Goal: Task Accomplishment & Management: Manage account settings

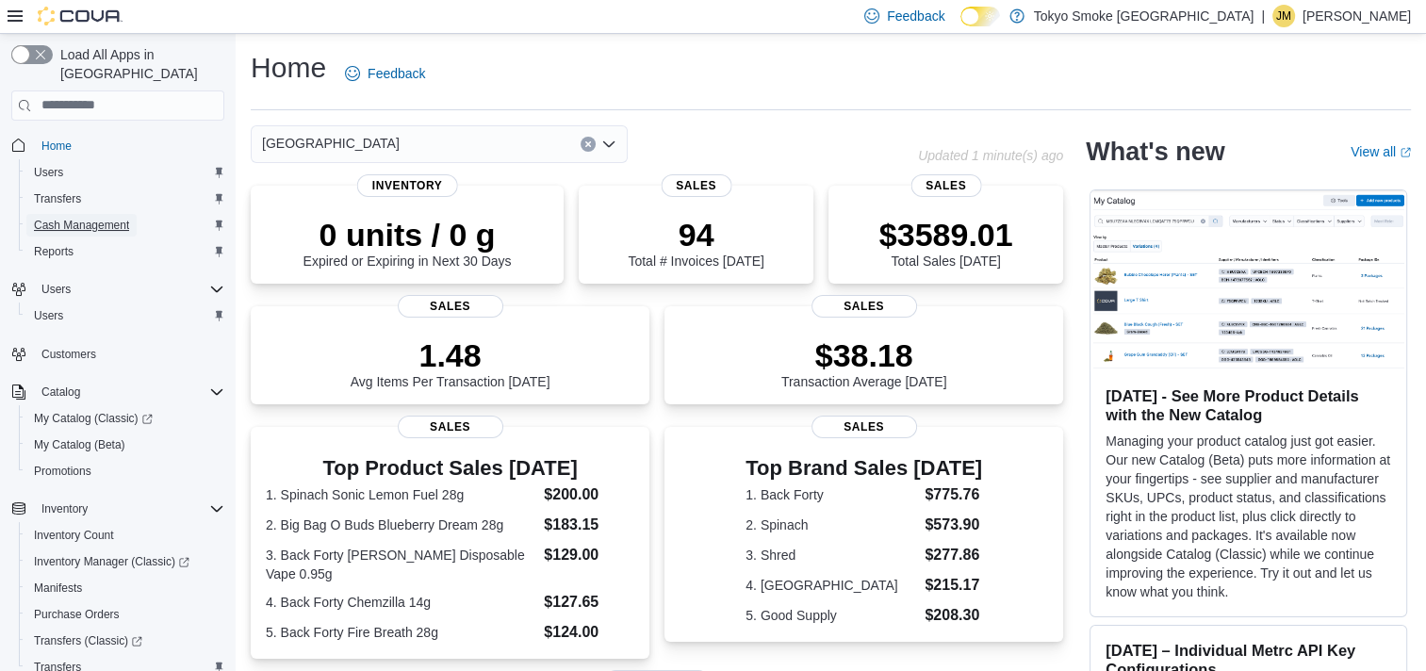
click at [126, 218] on span "Cash Management" at bounding box center [81, 225] width 95 height 15
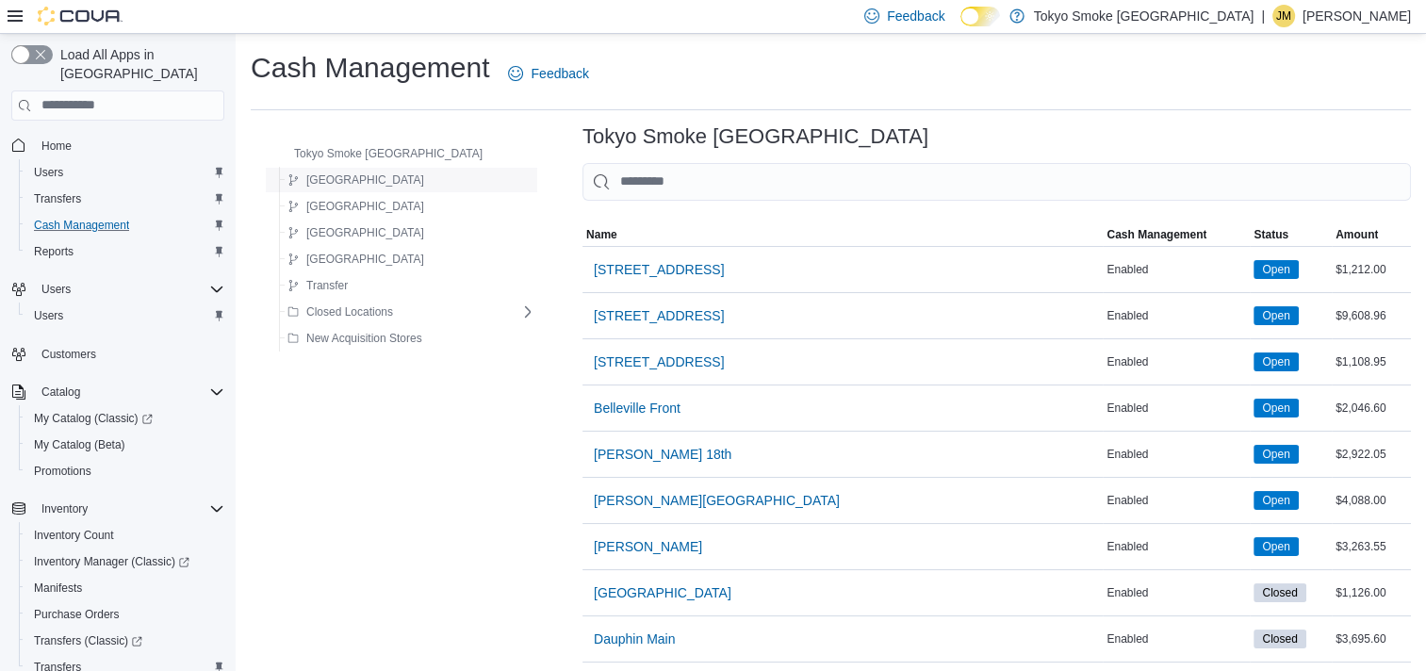
click at [364, 183] on div "Manitoba" at bounding box center [407, 180] width 255 height 23
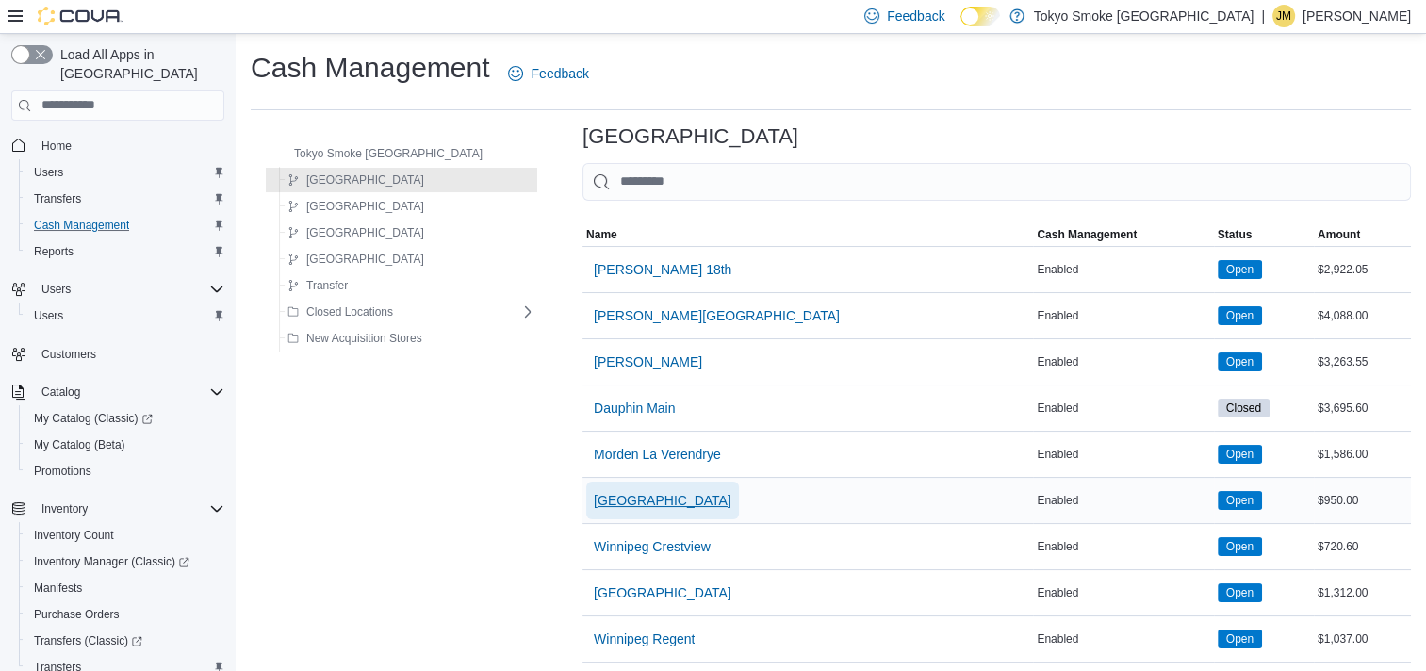
click at [595, 494] on span "[GEOGRAPHIC_DATA]" at bounding box center [663, 500] width 138 height 19
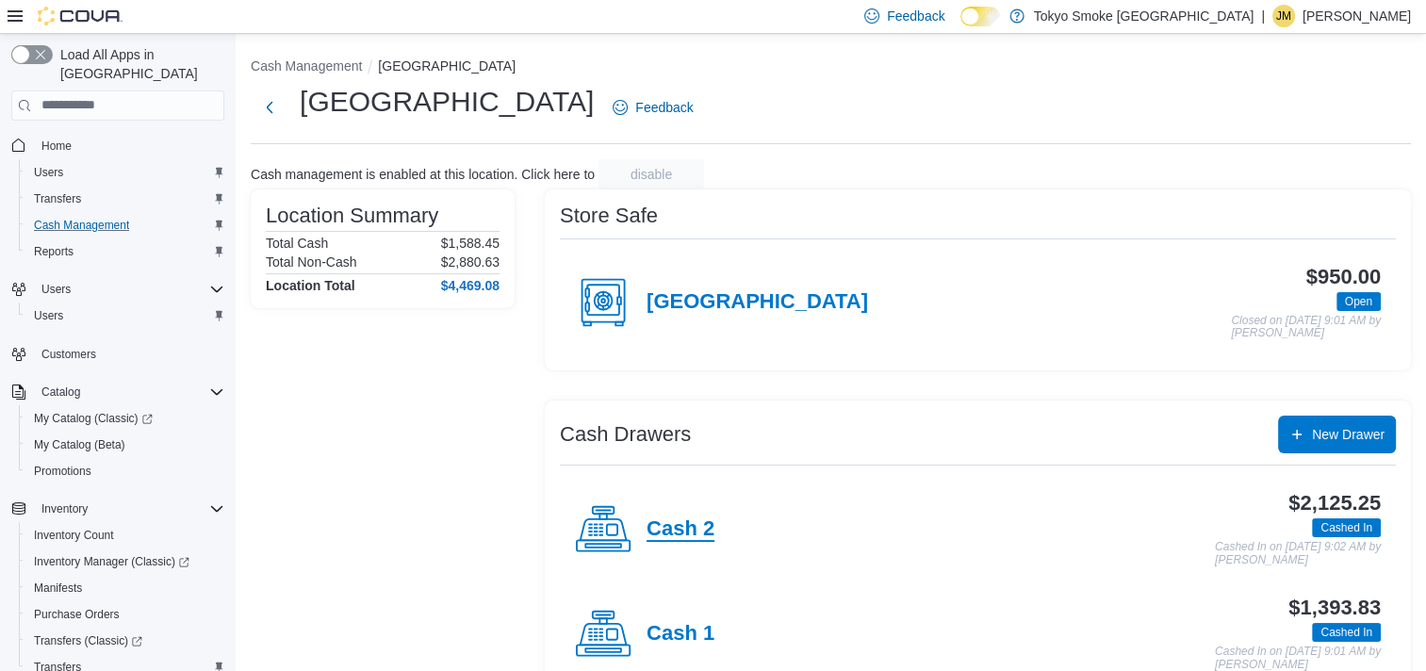
click at [707, 522] on h4 "Cash 2" at bounding box center [681, 530] width 68 height 25
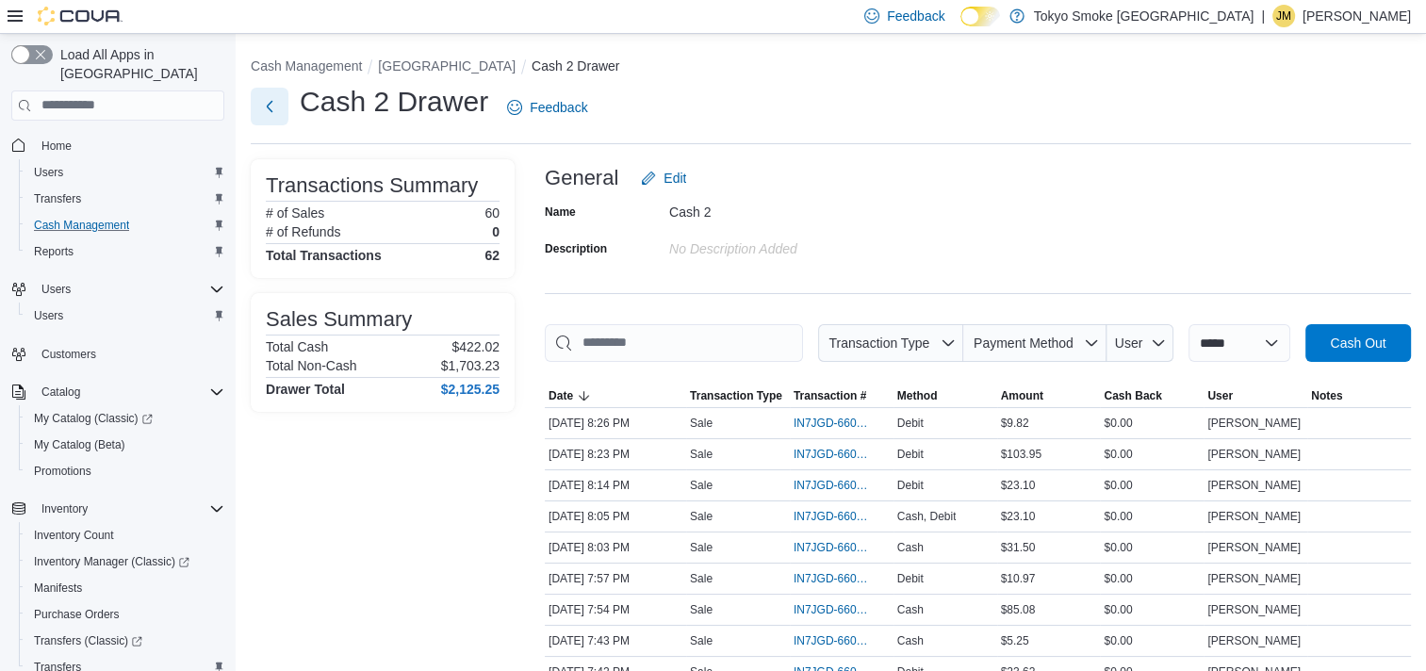
click at [272, 108] on button "Next" at bounding box center [270, 107] width 38 height 38
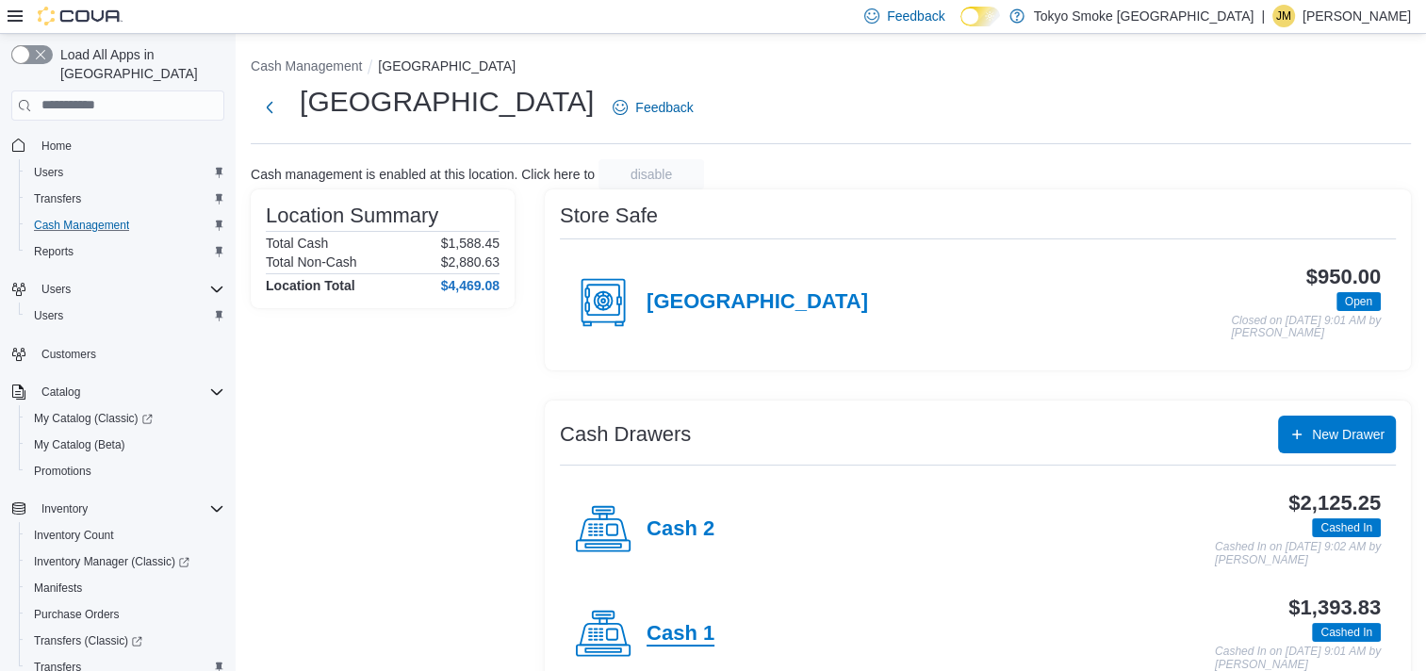
click at [710, 626] on h4 "Cash 1" at bounding box center [681, 634] width 68 height 25
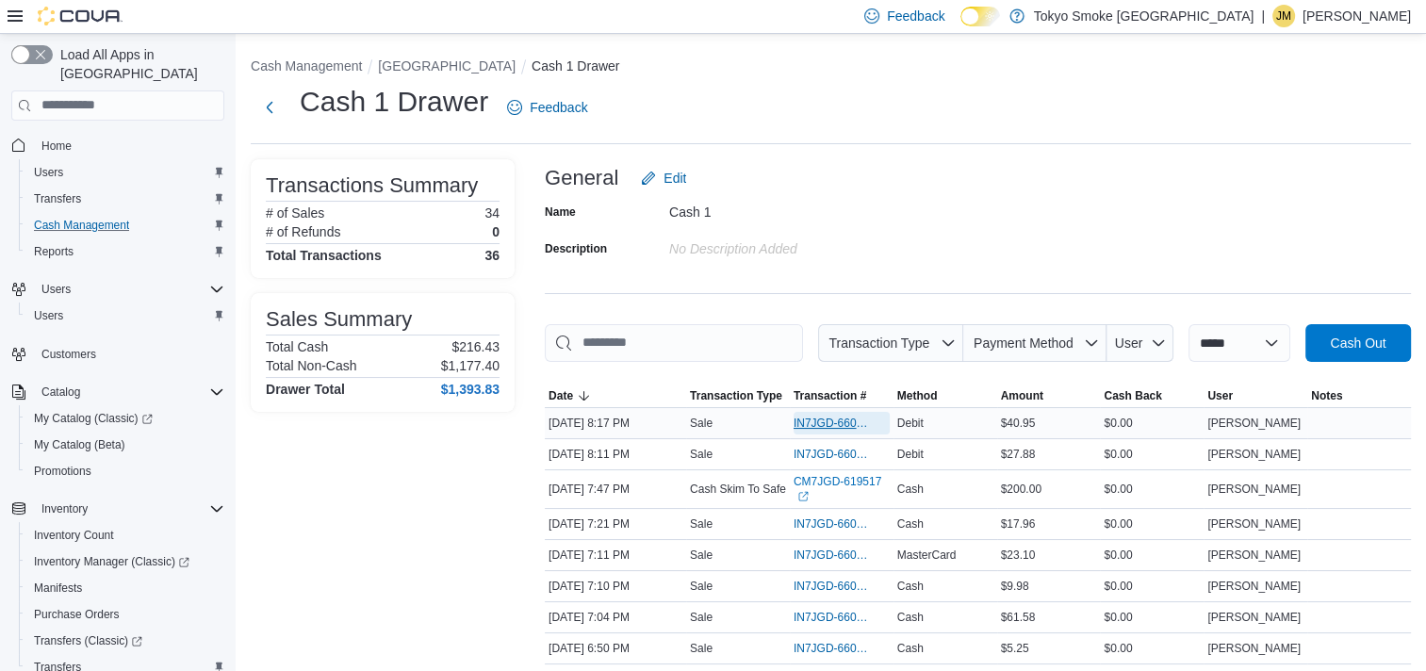
click at [816, 425] on span "IN7JGD-6604841" at bounding box center [832, 423] width 77 height 15
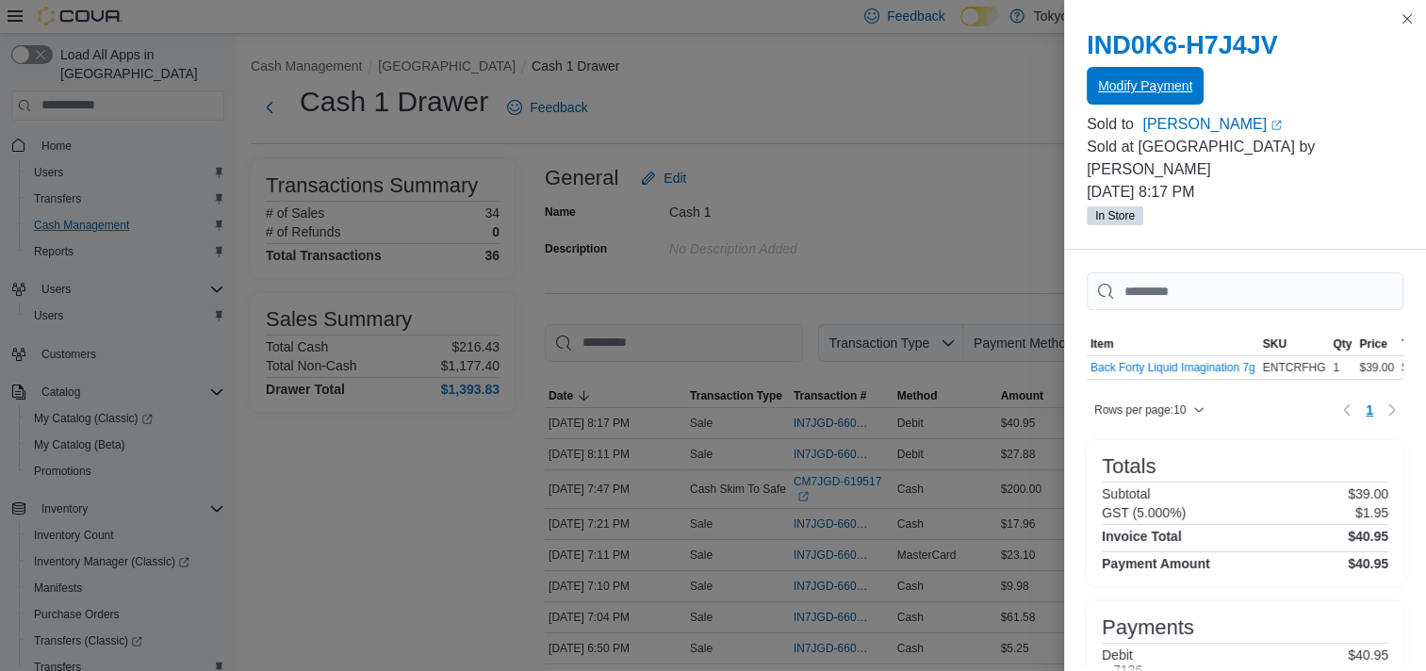
click at [1148, 79] on span "Modify Payment" at bounding box center [1145, 85] width 94 height 19
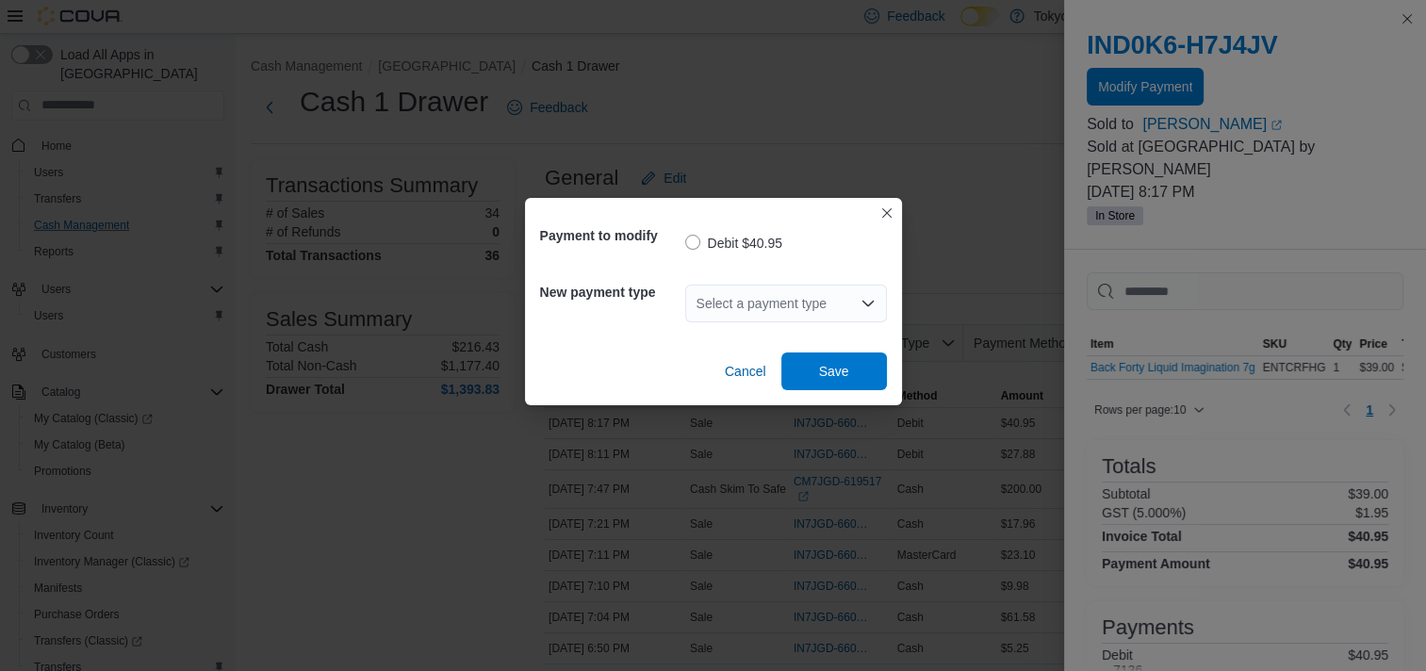
click at [784, 313] on div "Select a payment type" at bounding box center [786, 304] width 202 height 38
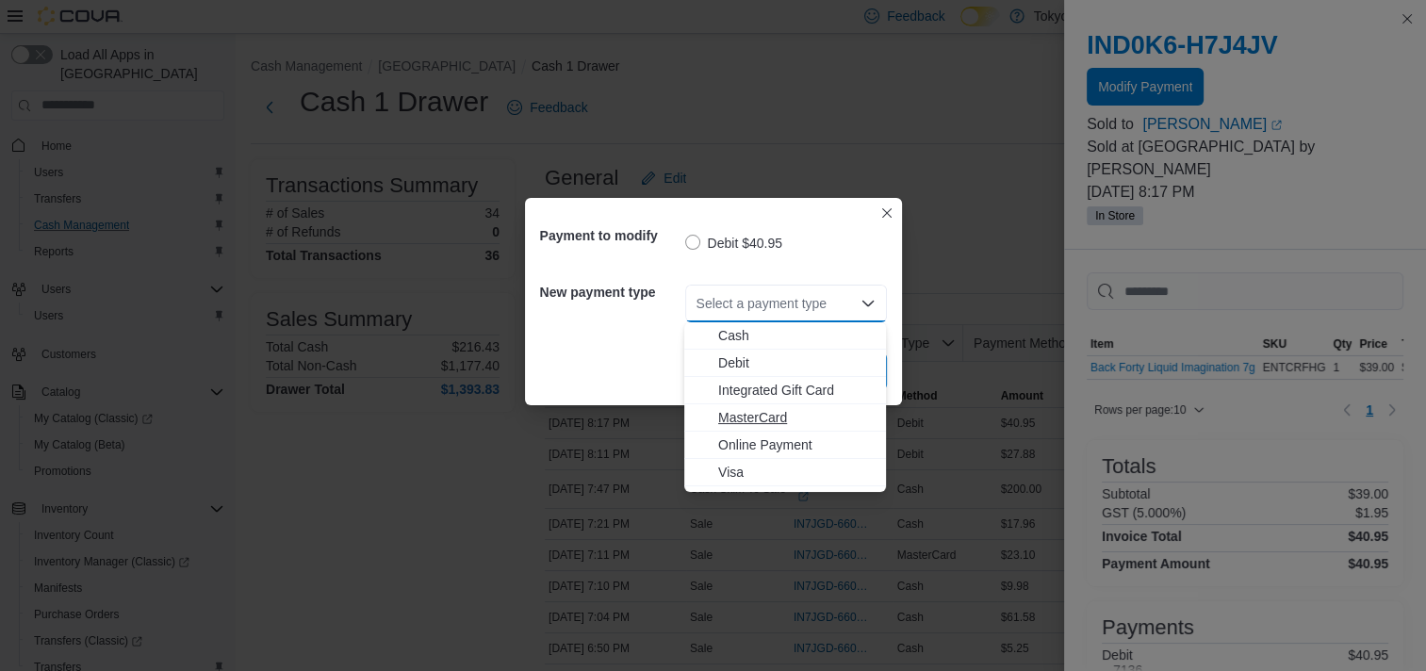
click at [771, 408] on span "MasterCard" at bounding box center [796, 417] width 156 height 19
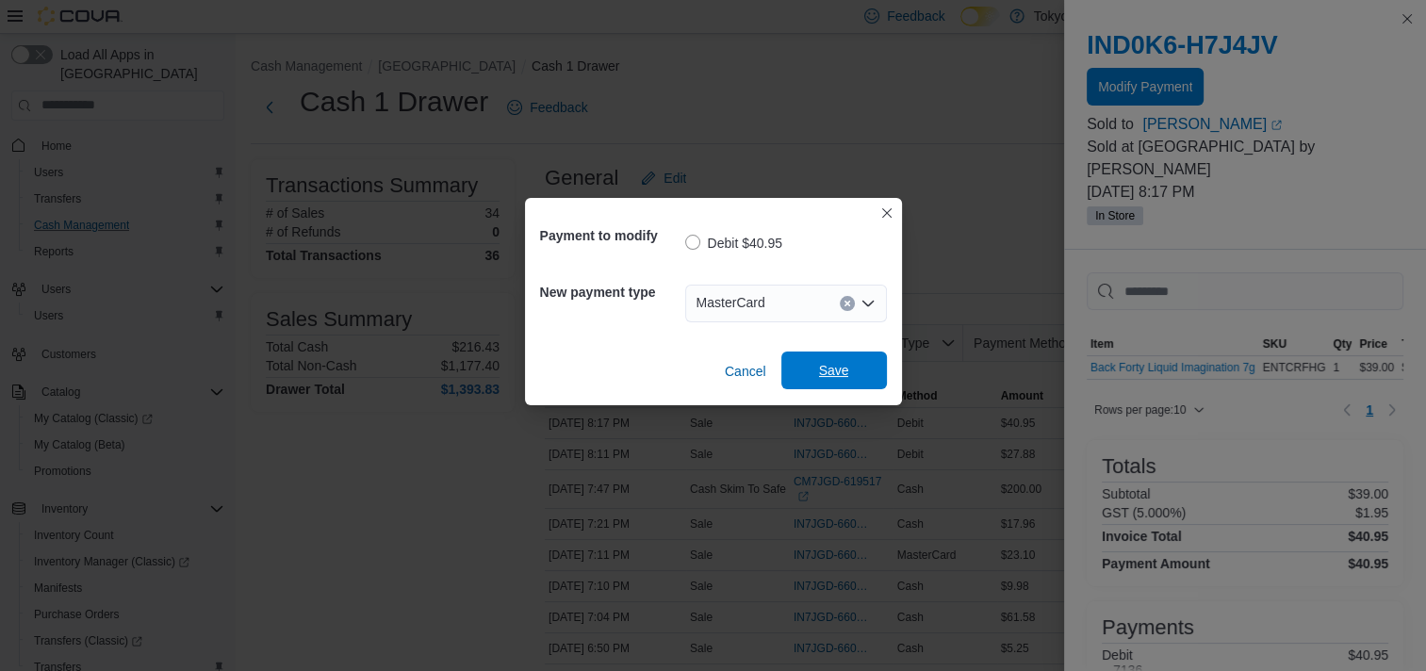
click at [832, 362] on span "Save" at bounding box center [834, 371] width 83 height 38
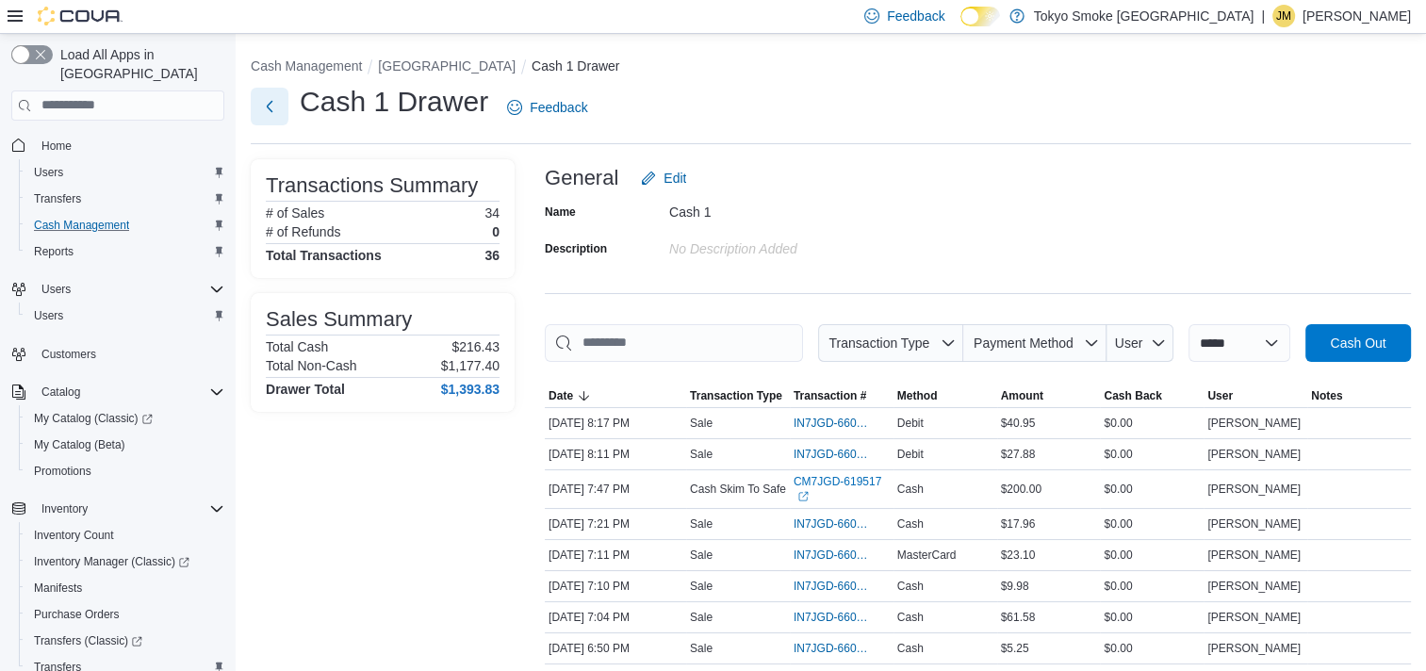
click at [272, 98] on button "Next" at bounding box center [270, 107] width 38 height 38
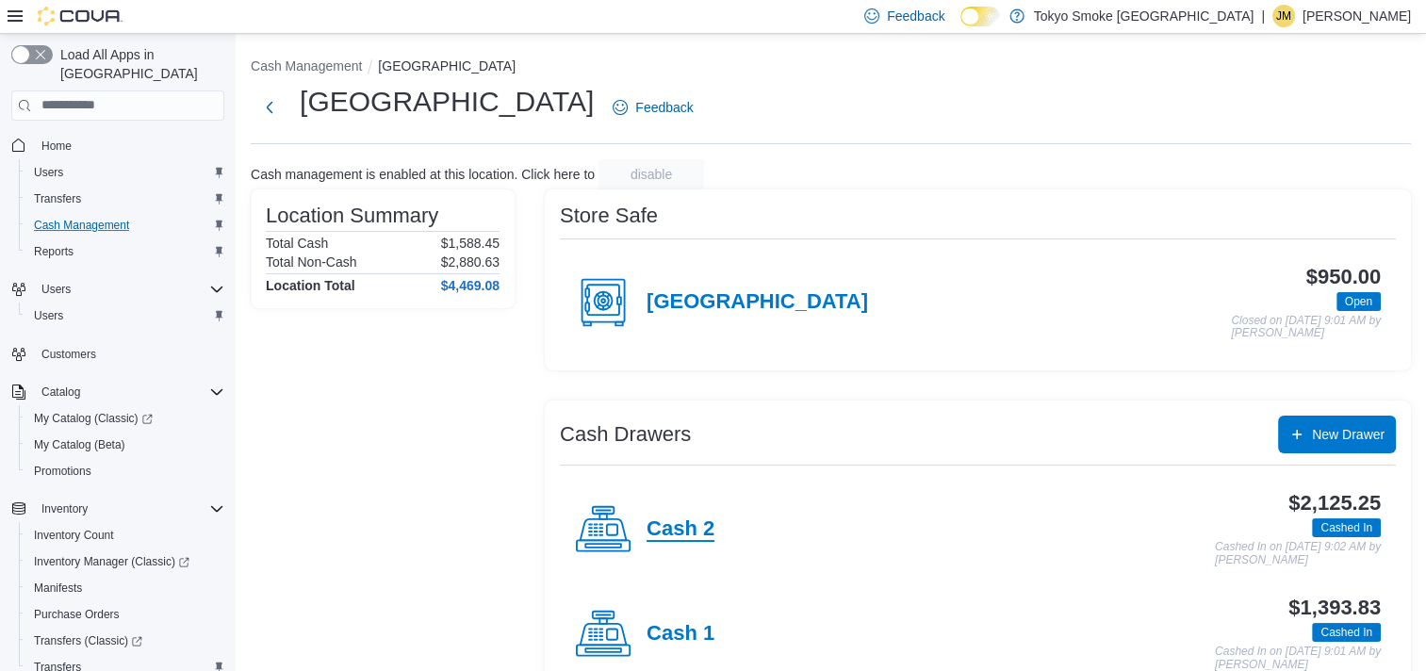
click at [671, 537] on h4 "Cash 2" at bounding box center [681, 530] width 68 height 25
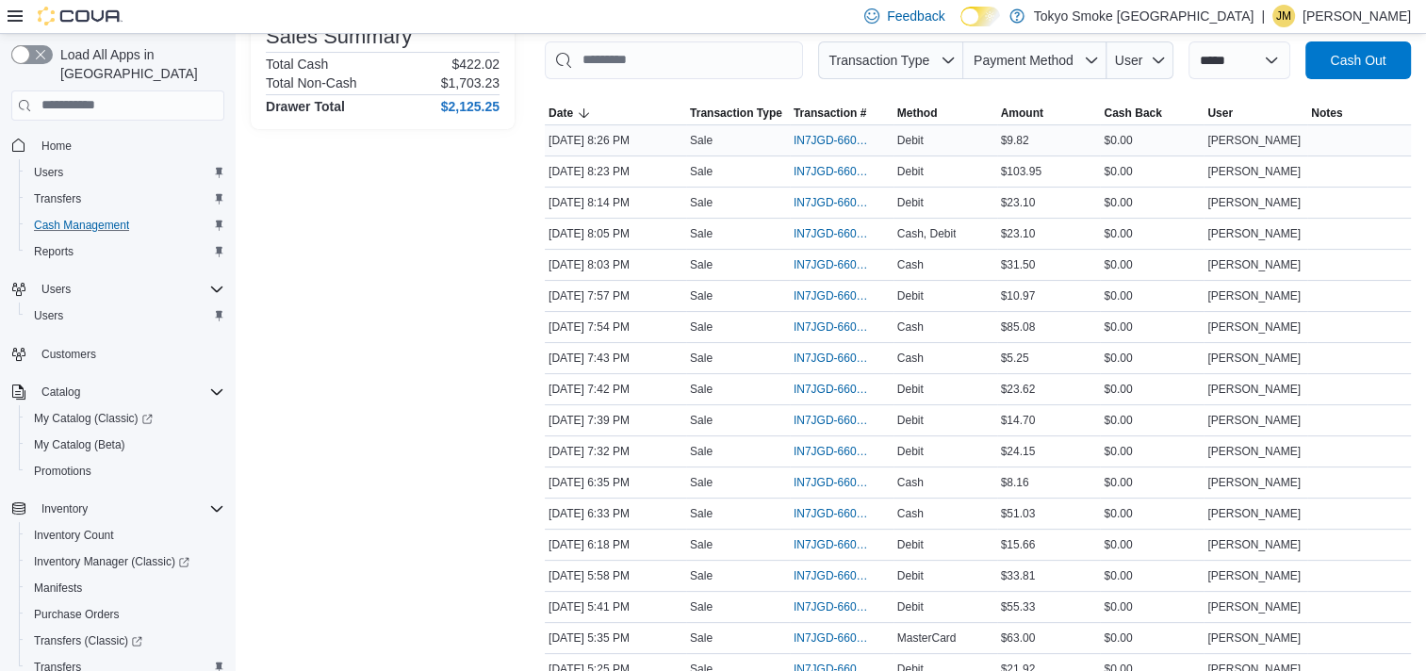
scroll to position [377, 0]
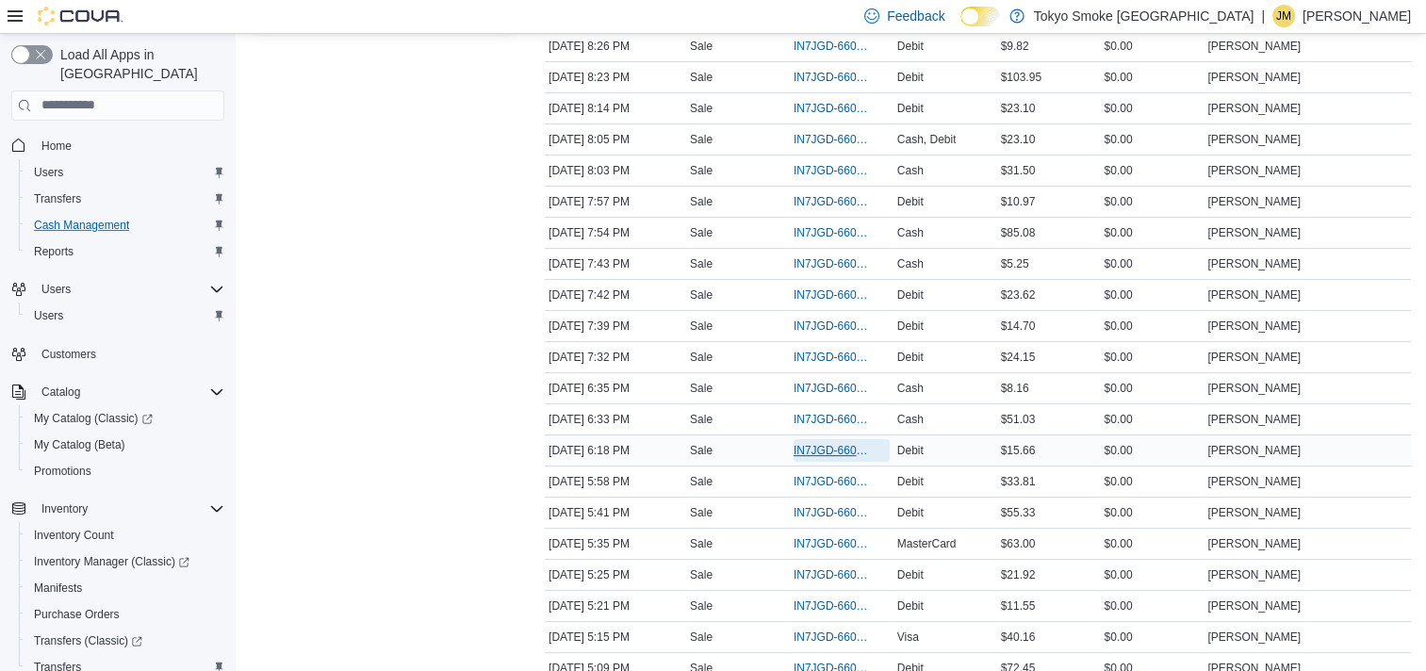
click at [827, 444] on span "IN7JGD-6604143" at bounding box center [832, 450] width 77 height 15
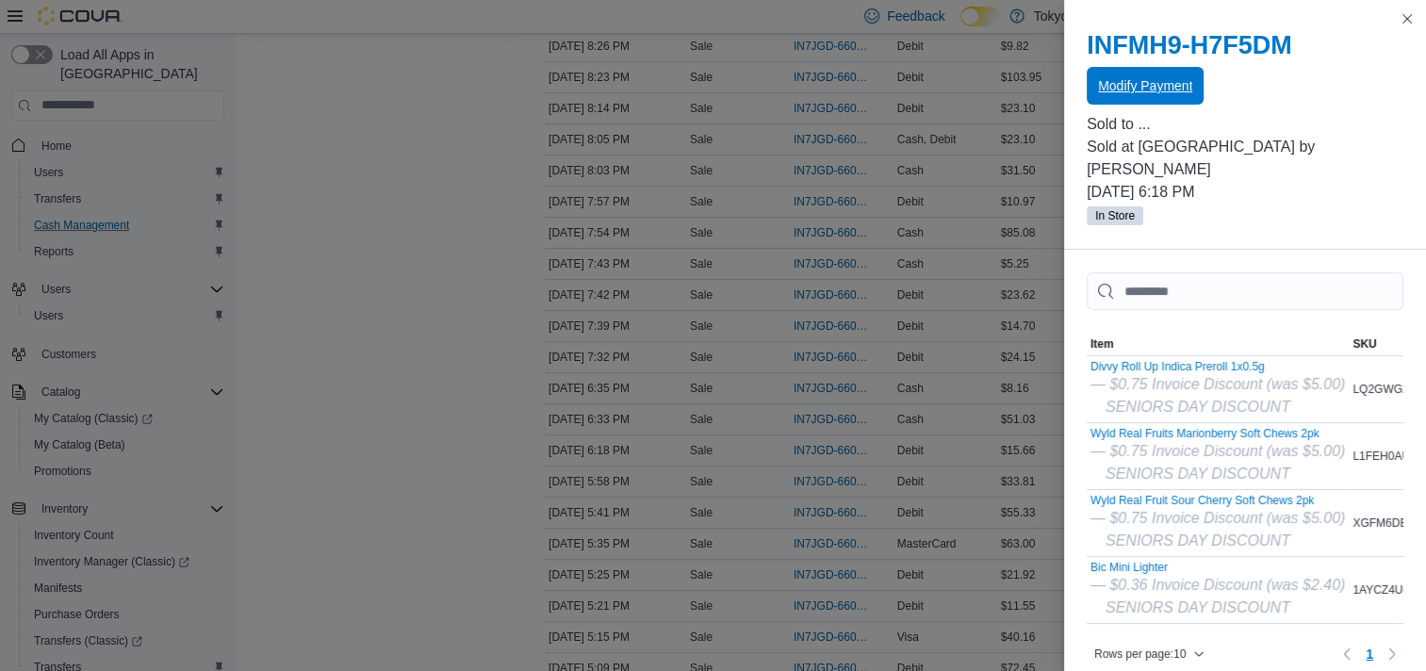
click at [1130, 84] on span "Modify Payment" at bounding box center [1145, 85] width 94 height 19
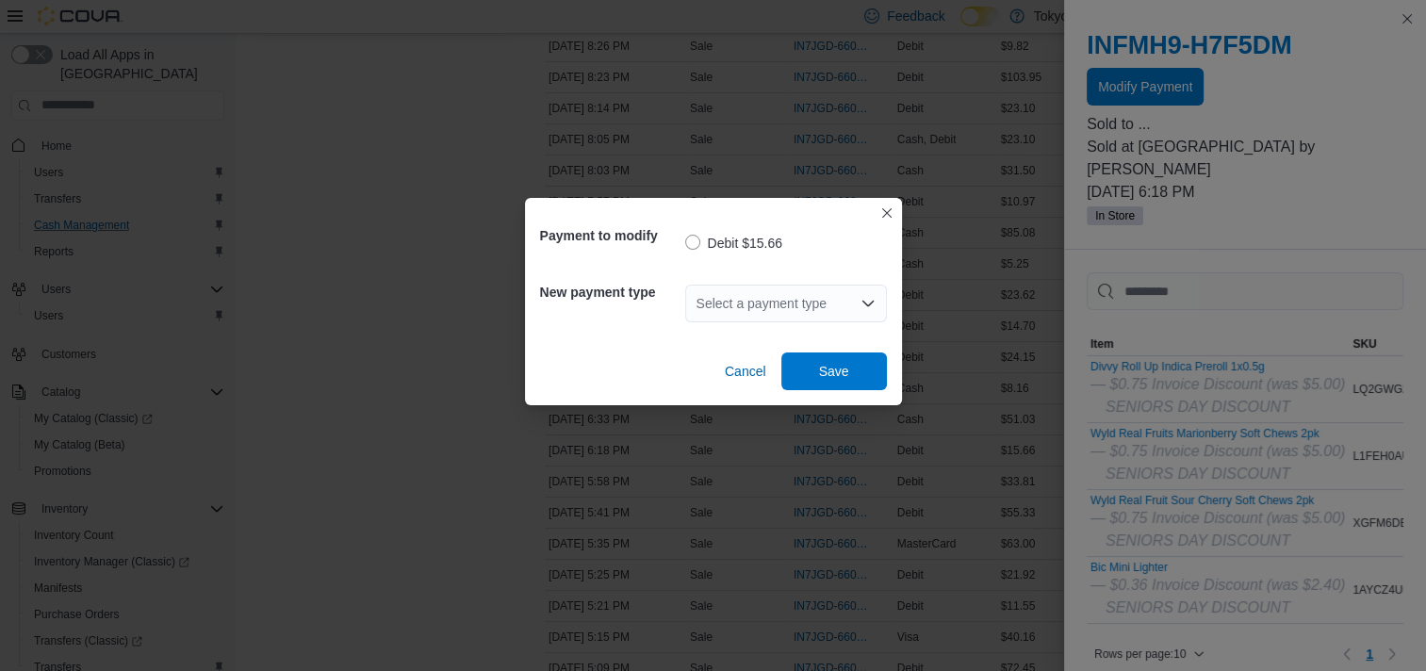
click at [802, 300] on div "Select a payment type" at bounding box center [786, 304] width 202 height 38
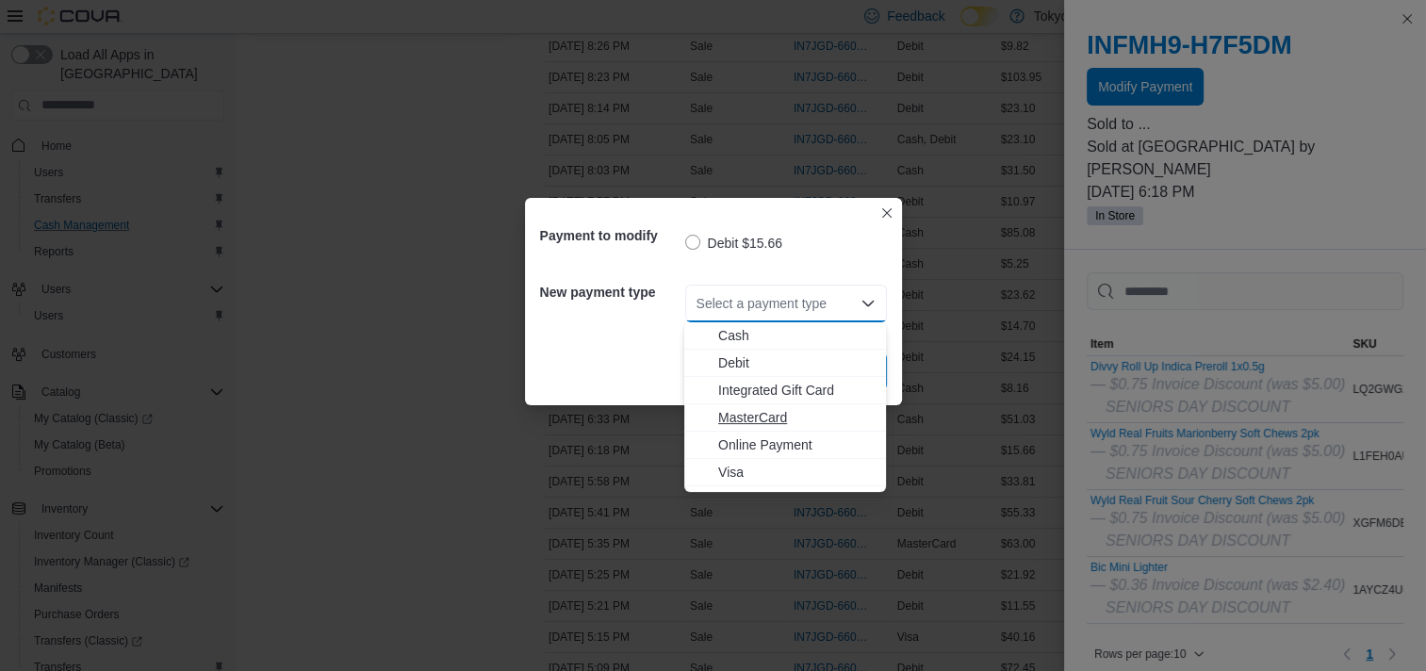
click at [768, 408] on span "MasterCard" at bounding box center [796, 417] width 156 height 19
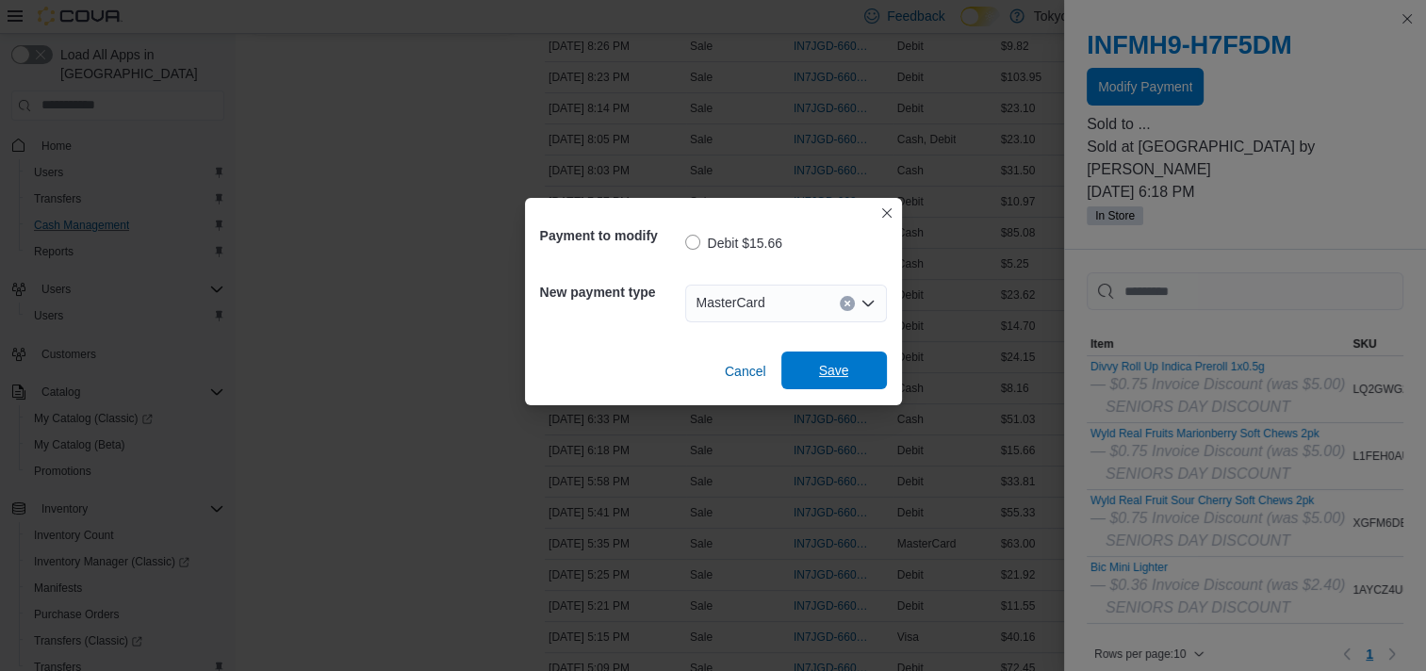
click at [812, 362] on span "Save" at bounding box center [834, 371] width 83 height 38
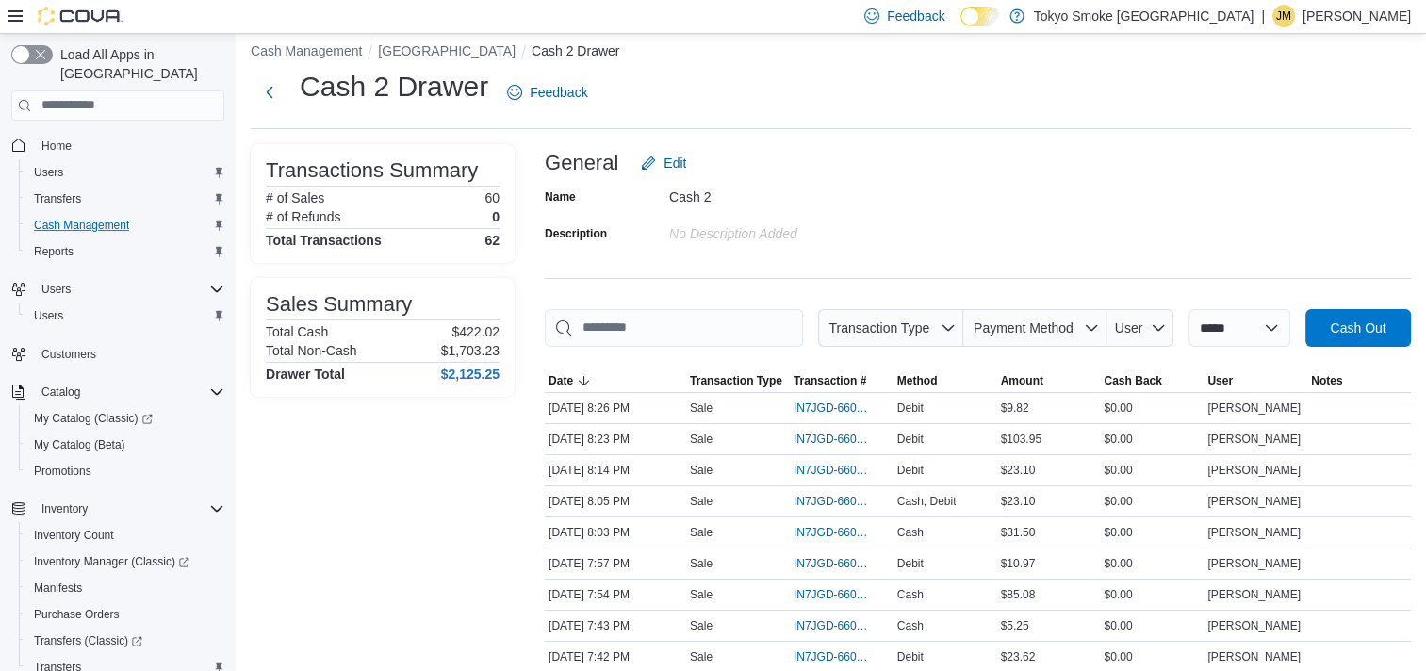
scroll to position [0, 0]
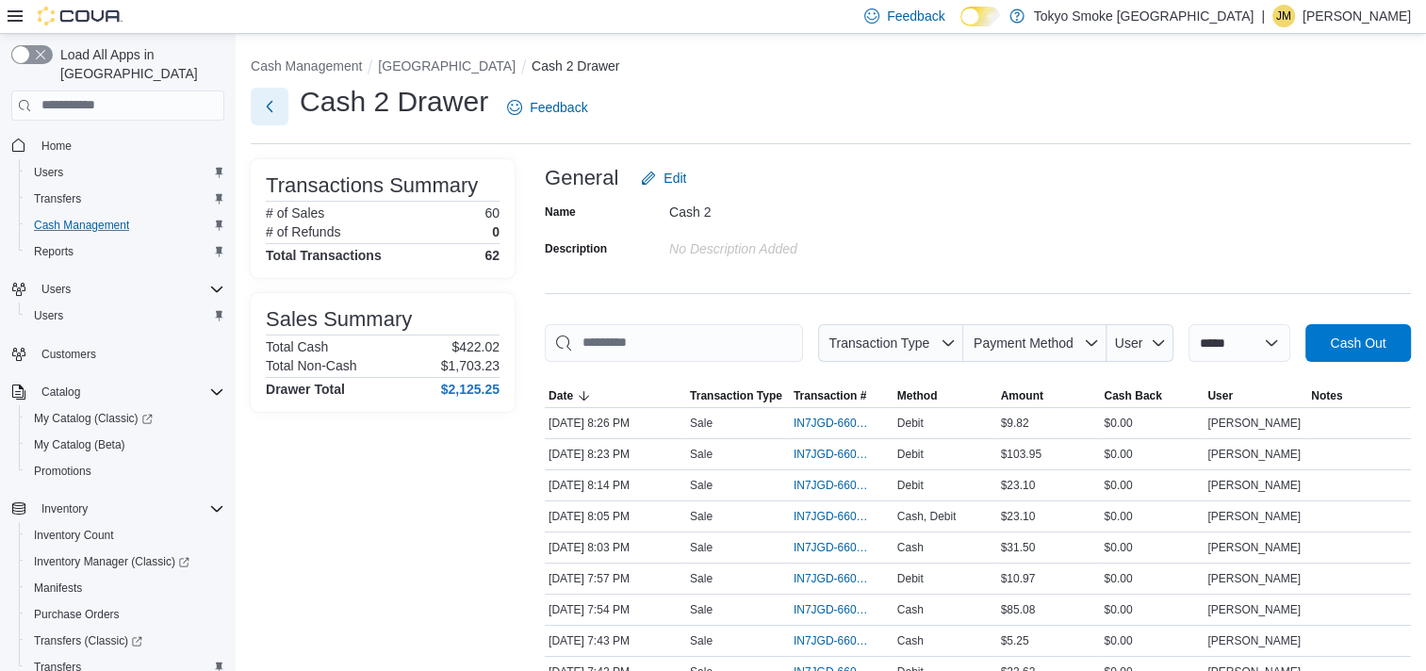
click at [273, 107] on button "Next" at bounding box center [270, 107] width 38 height 38
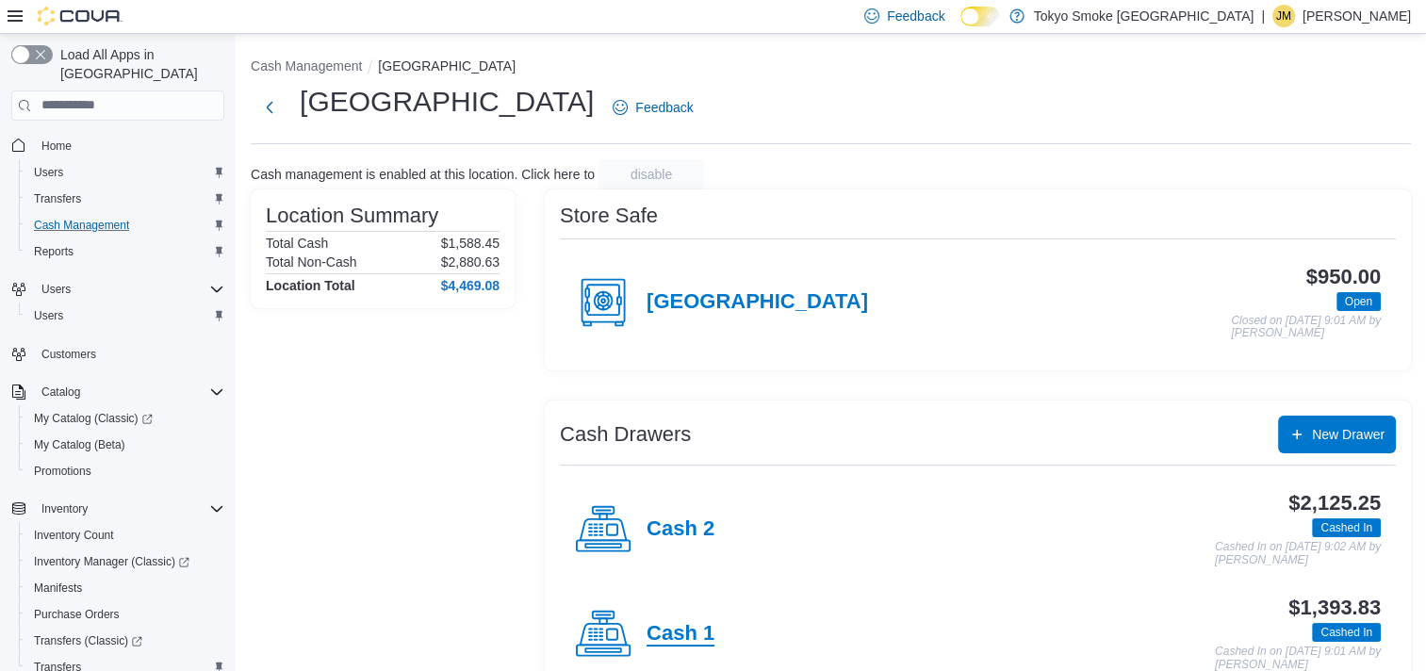
click at [712, 628] on h4 "Cash 1" at bounding box center [681, 634] width 68 height 25
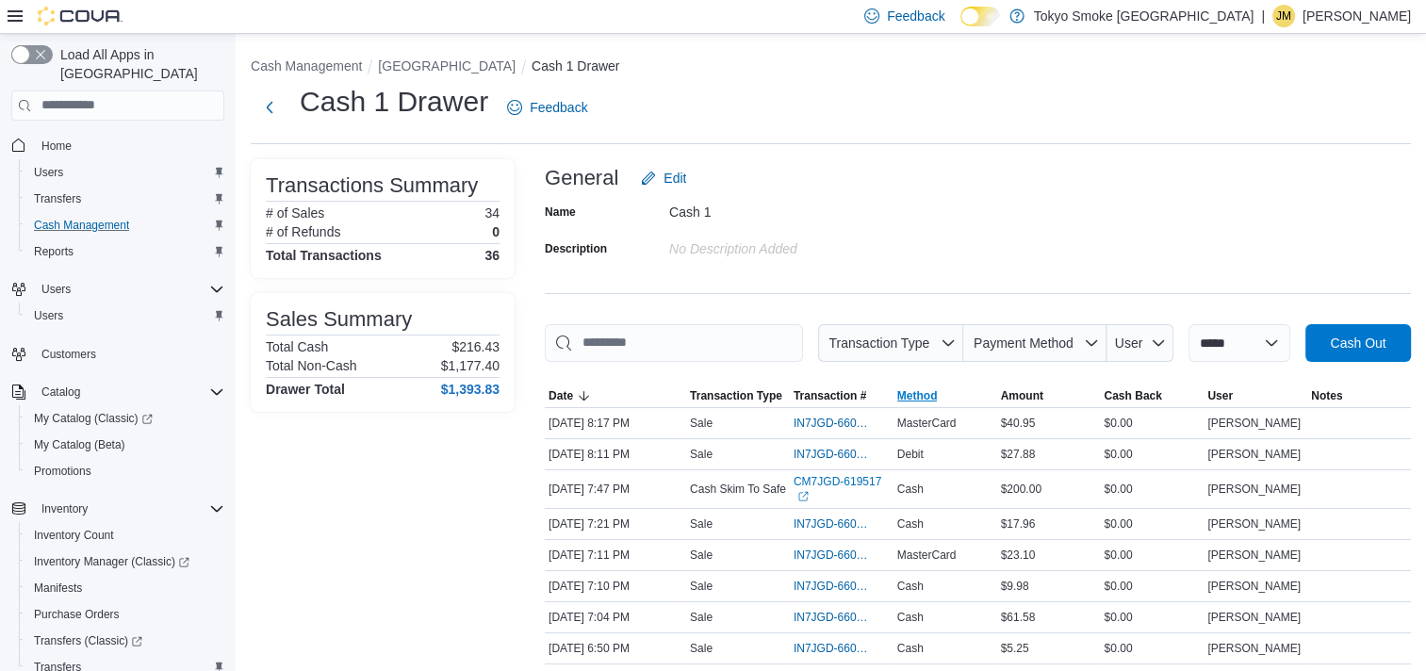
click at [931, 392] on span "Method" at bounding box center [917, 395] width 41 height 15
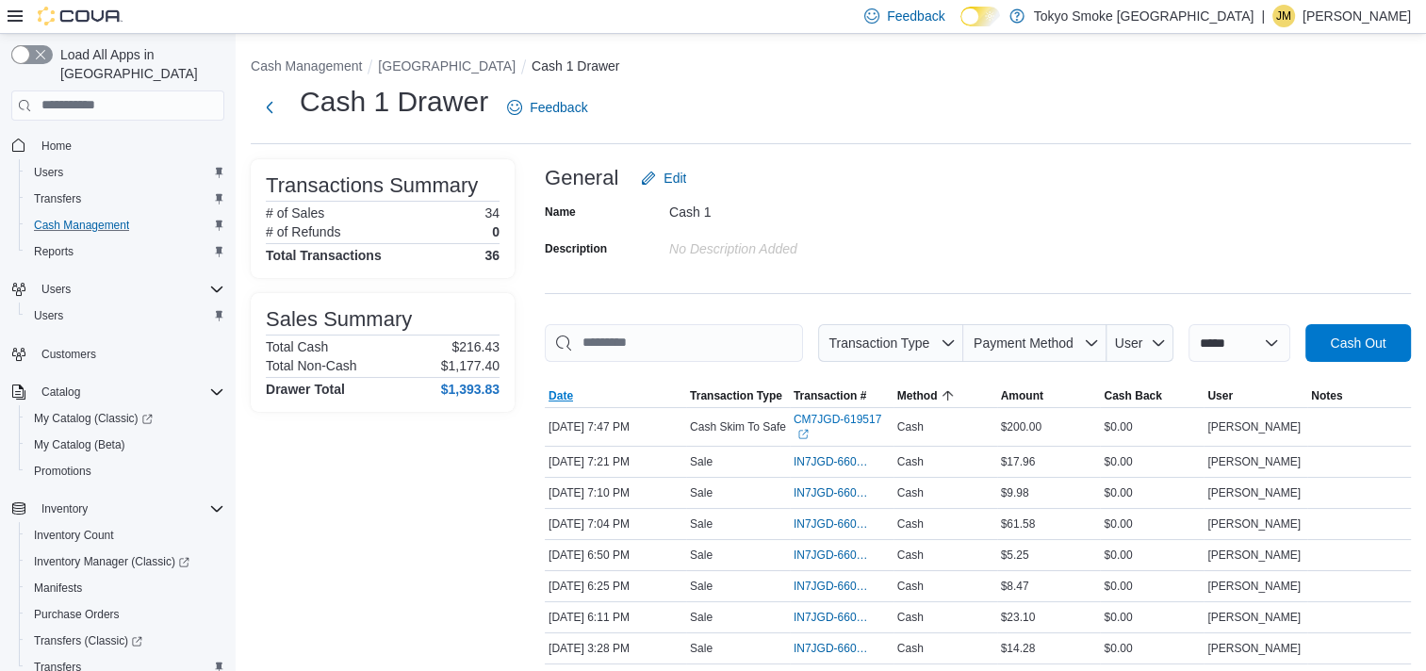
click at [577, 397] on span "Date" at bounding box center [615, 396] width 141 height 23
click at [577, 397] on icon "button" at bounding box center [584, 395] width 15 height 15
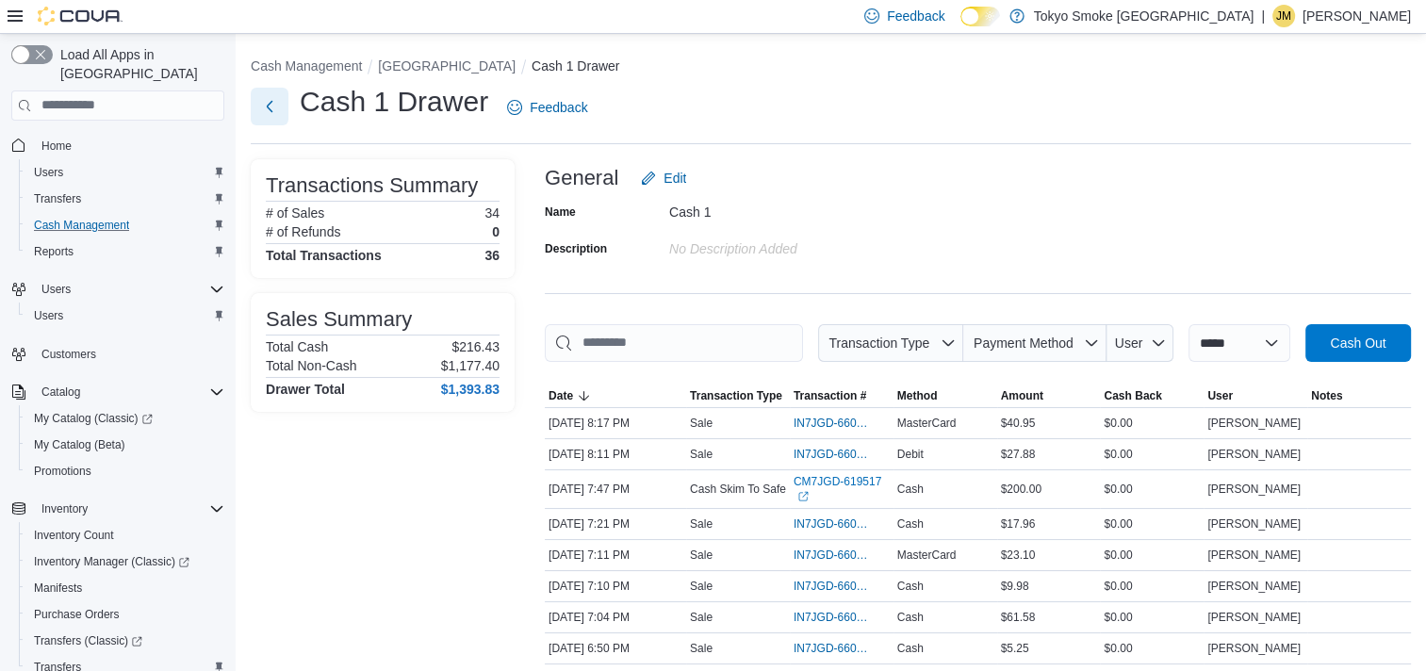
click at [274, 107] on button "Next" at bounding box center [270, 107] width 38 height 38
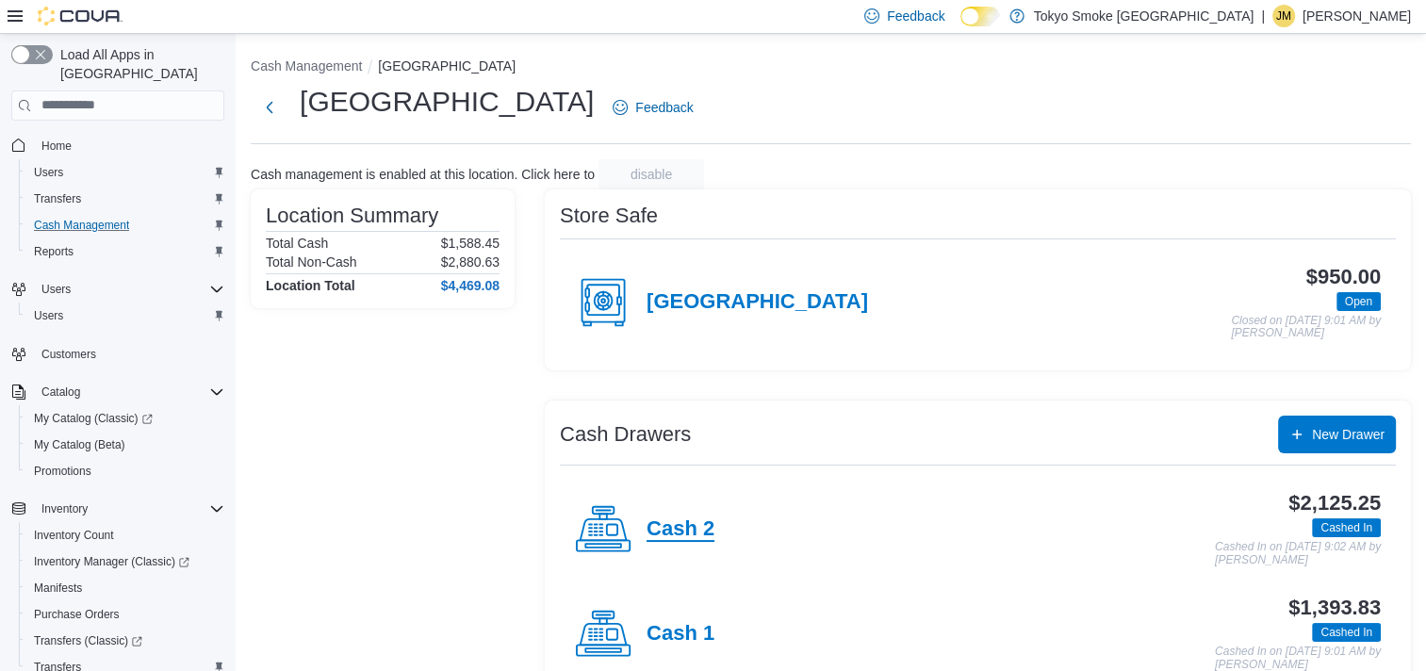
click at [685, 519] on h4 "Cash 2" at bounding box center [681, 530] width 68 height 25
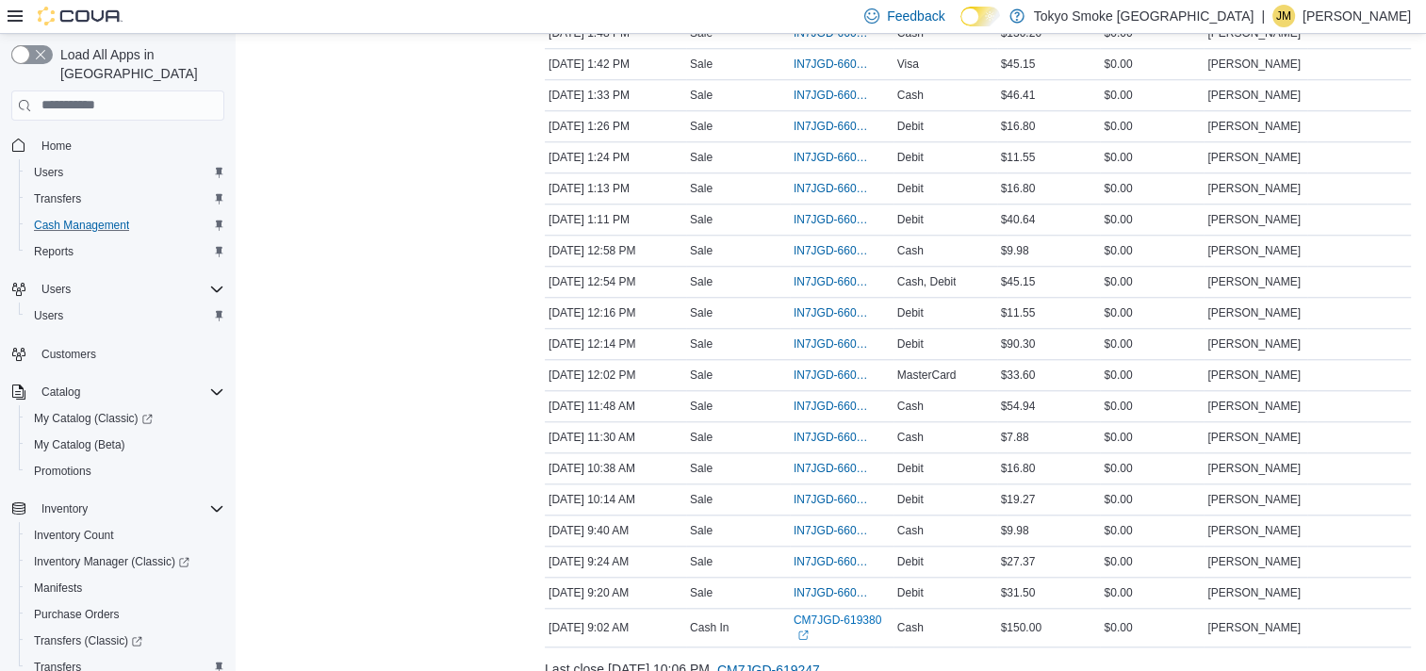
scroll to position [1671, 0]
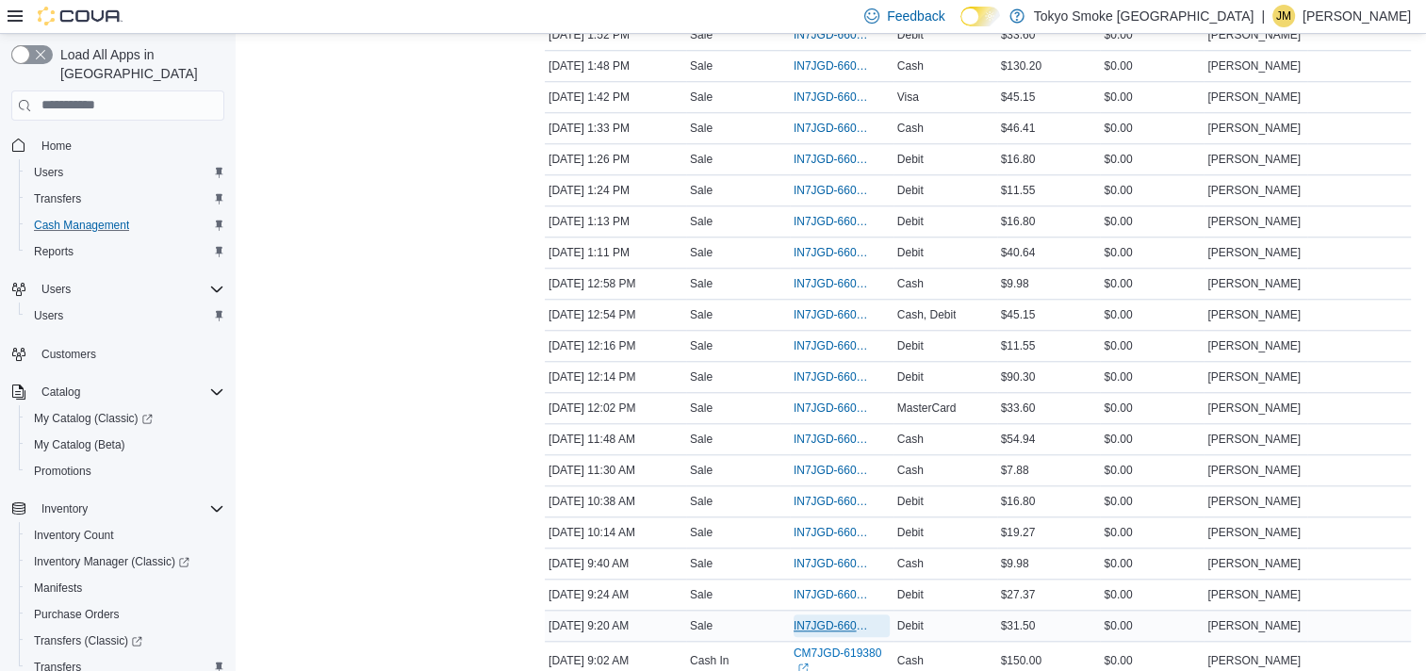
click at [831, 618] on span "IN7JGD-6601071" at bounding box center [832, 625] width 77 height 15
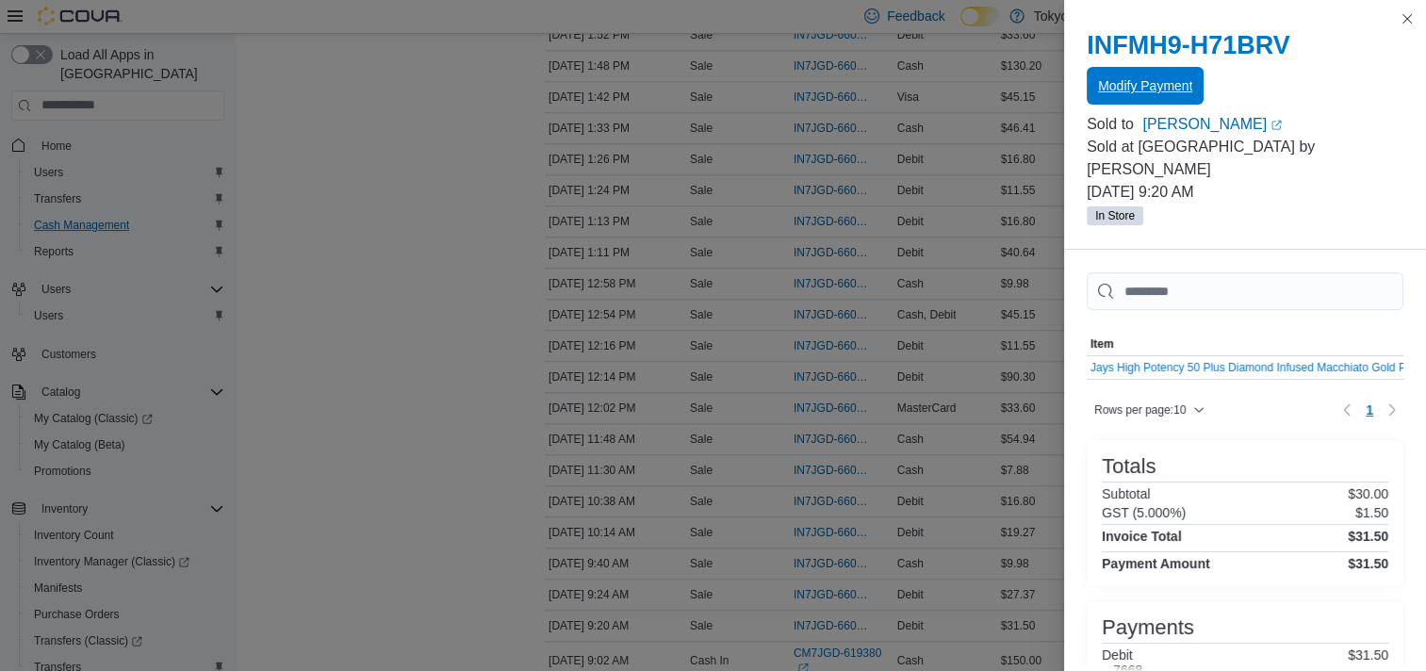
click at [1162, 82] on span "Modify Payment" at bounding box center [1145, 85] width 94 height 19
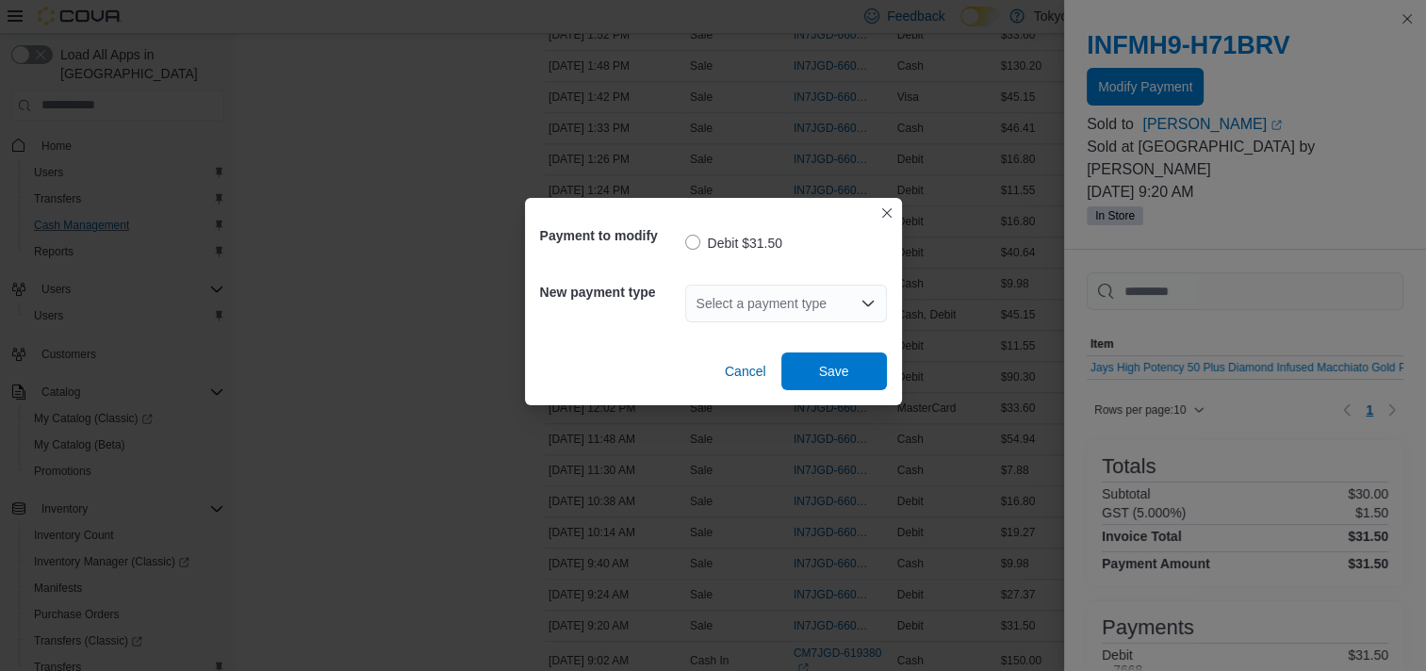
click at [795, 308] on div "Select a payment type" at bounding box center [786, 304] width 202 height 38
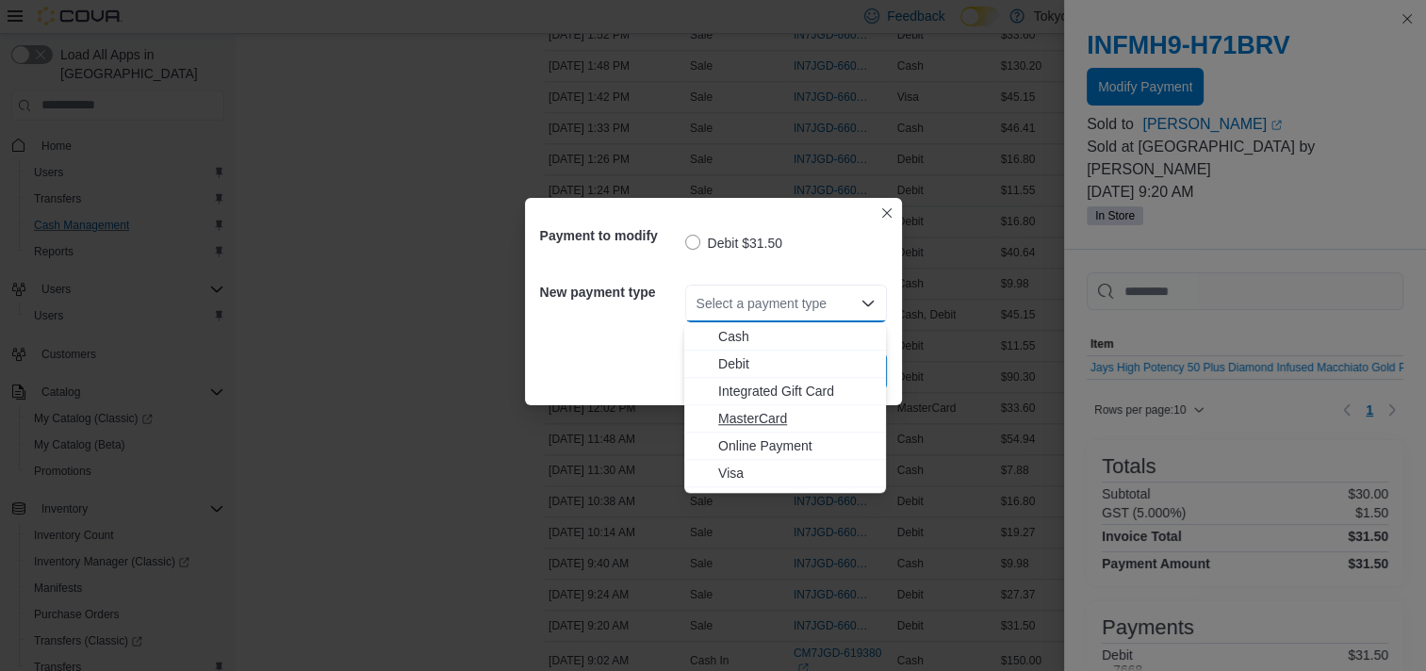
click at [739, 425] on span "MasterCard" at bounding box center [796, 418] width 156 height 19
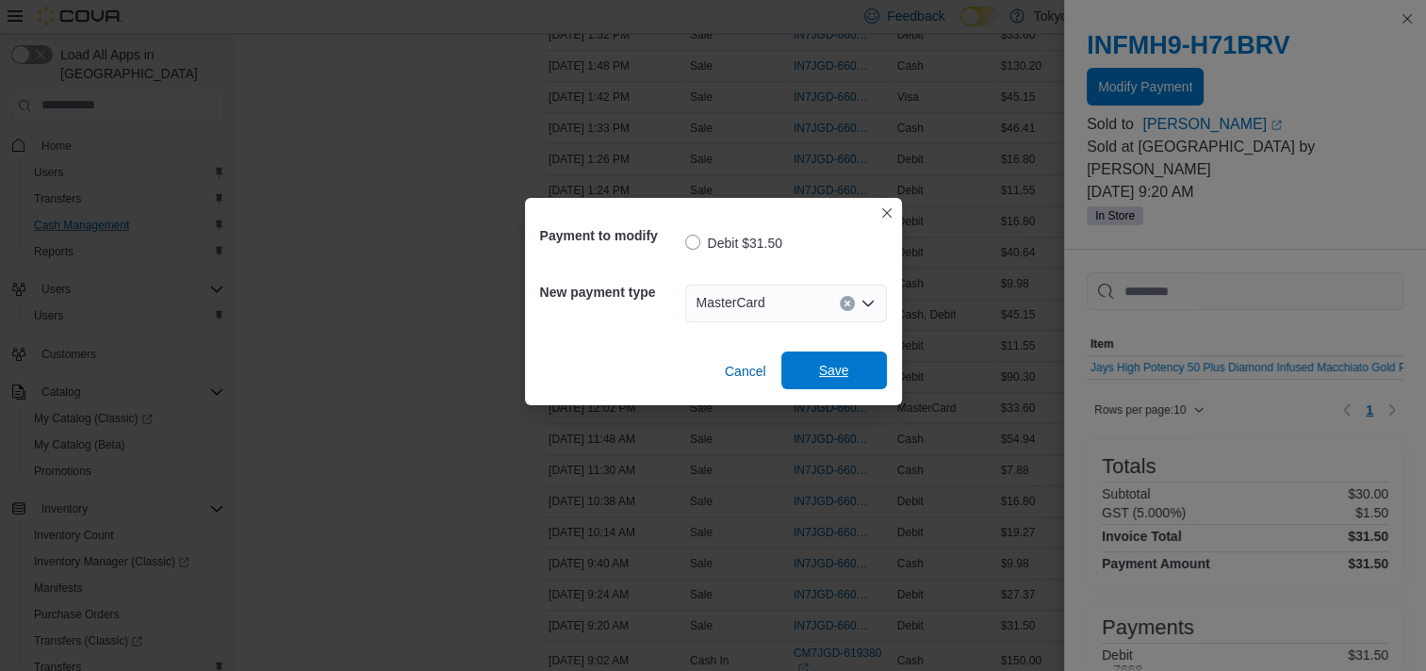
click at [831, 385] on span "Save" at bounding box center [834, 371] width 83 height 38
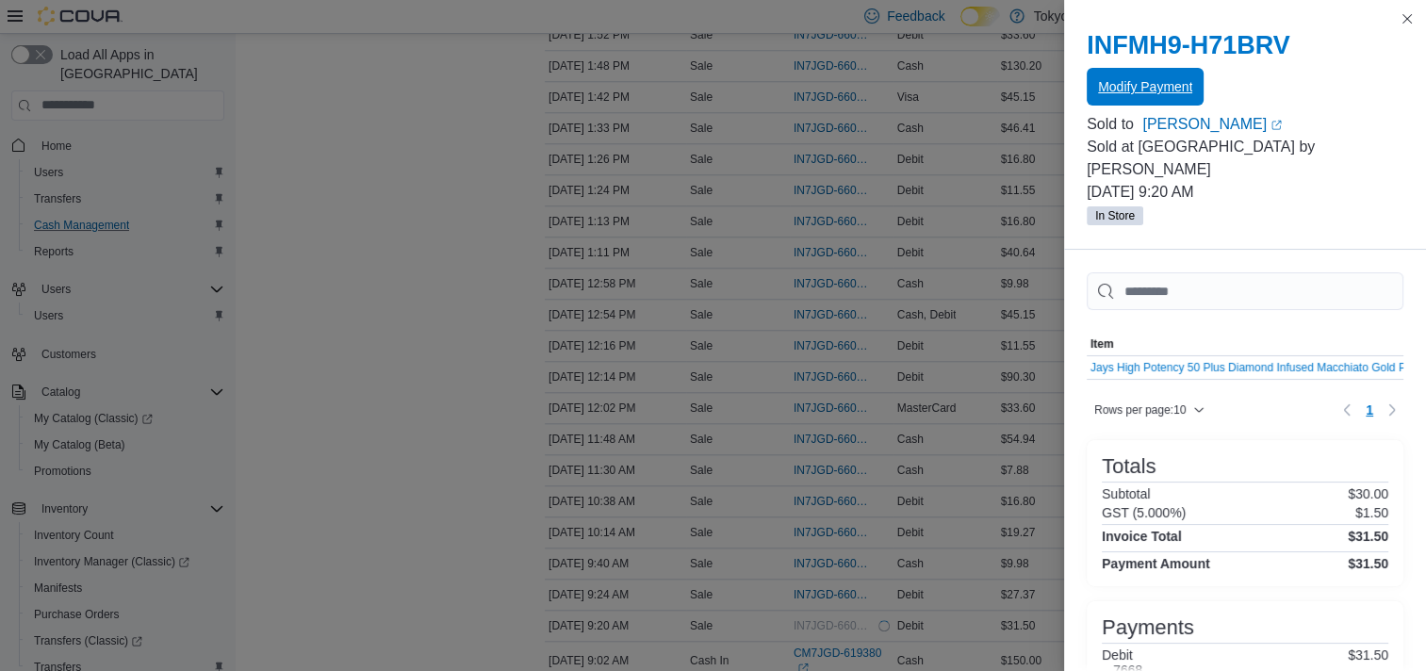
scroll to position [0, 0]
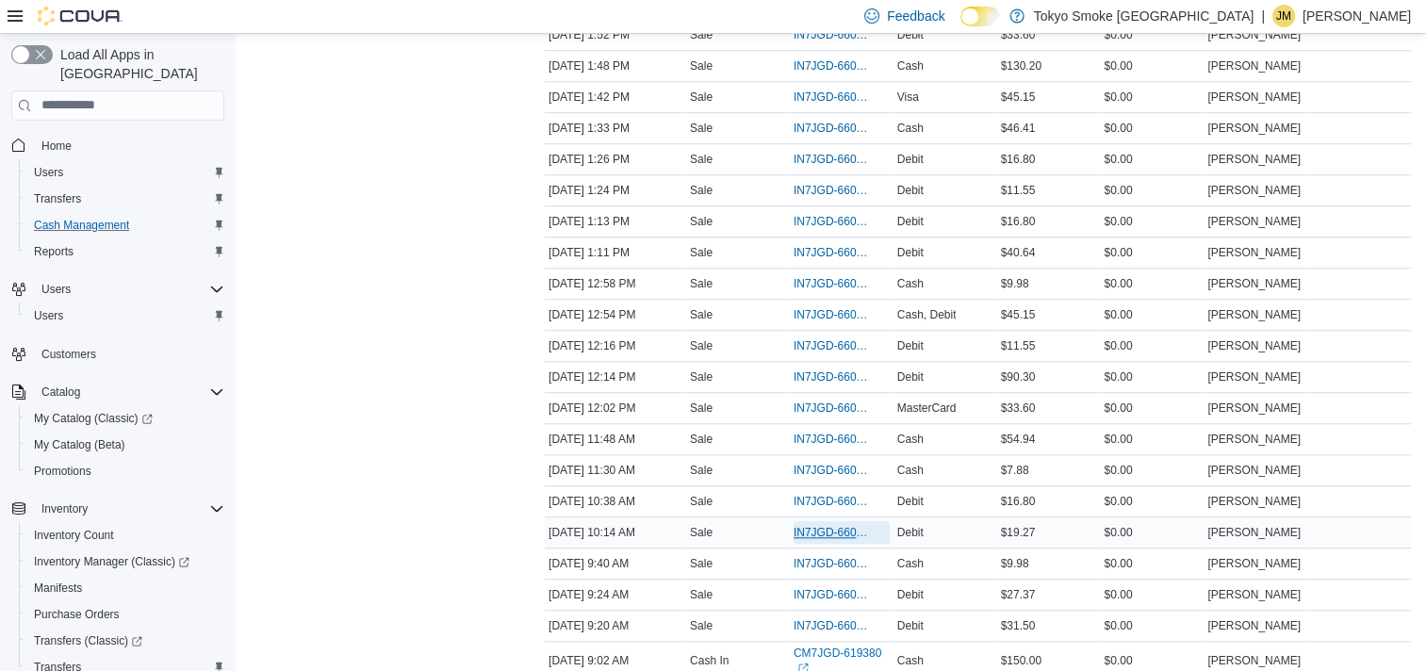
click at [830, 525] on span "IN7JGD-6601255" at bounding box center [832, 532] width 77 height 15
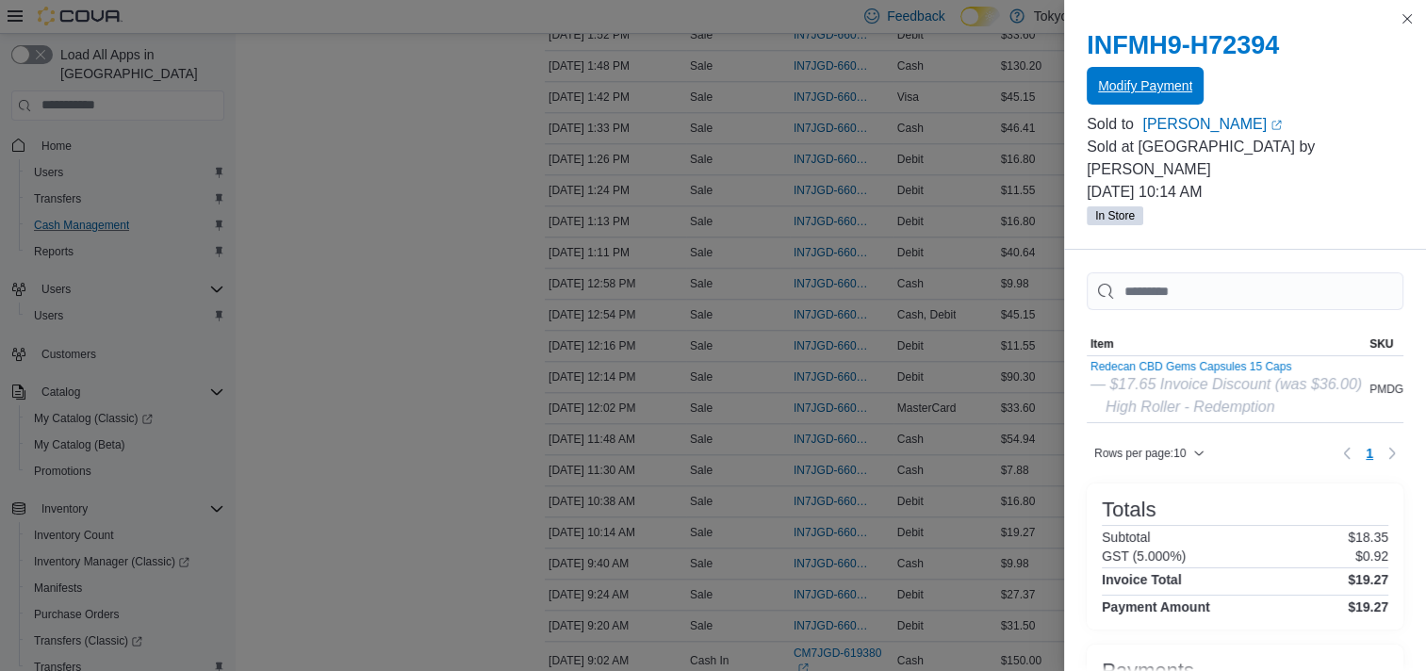
click at [1146, 72] on span "Modify Payment" at bounding box center [1145, 86] width 94 height 38
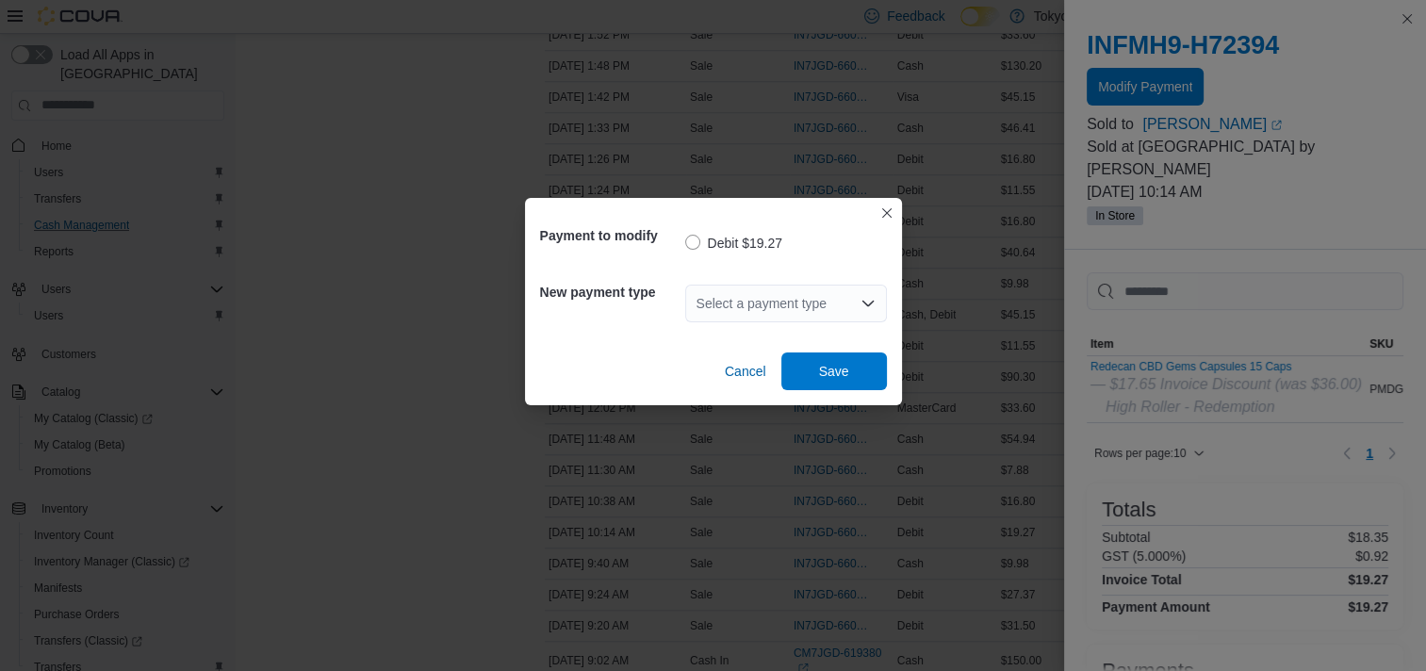
click at [805, 310] on div "Select a payment type" at bounding box center [786, 304] width 202 height 38
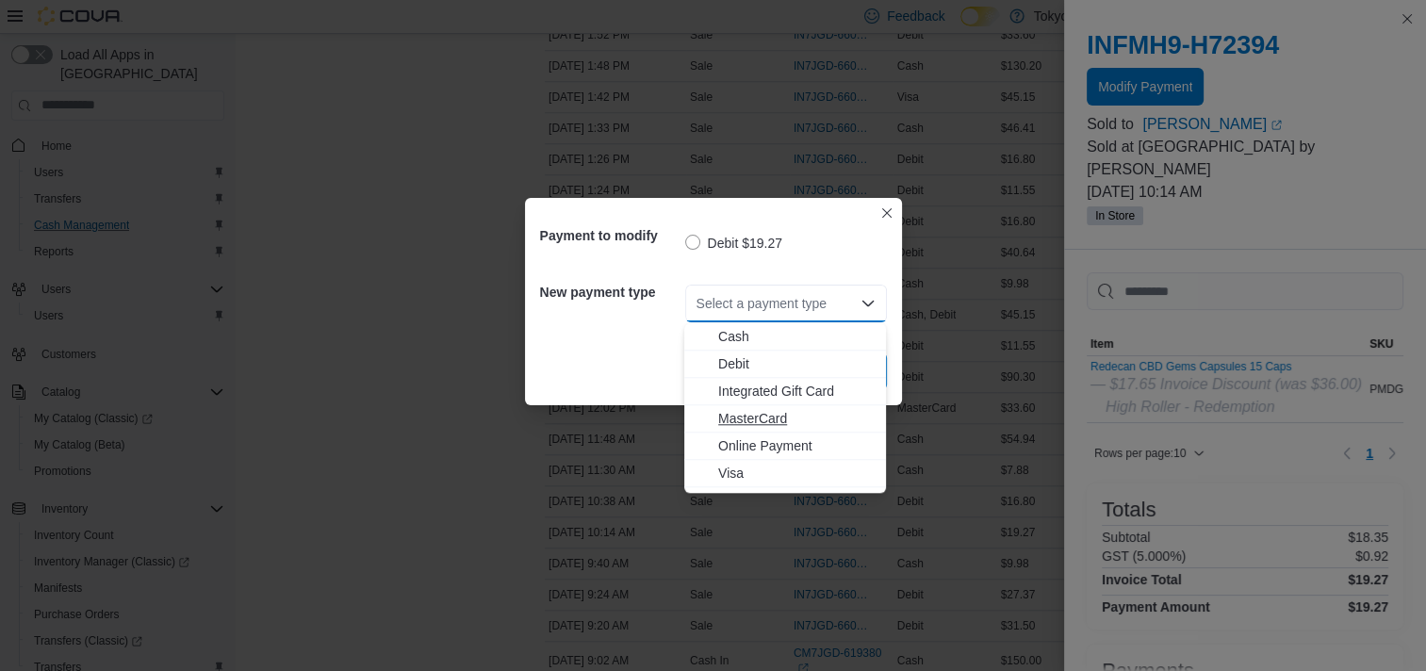
click at [752, 420] on span "MasterCard" at bounding box center [796, 418] width 156 height 19
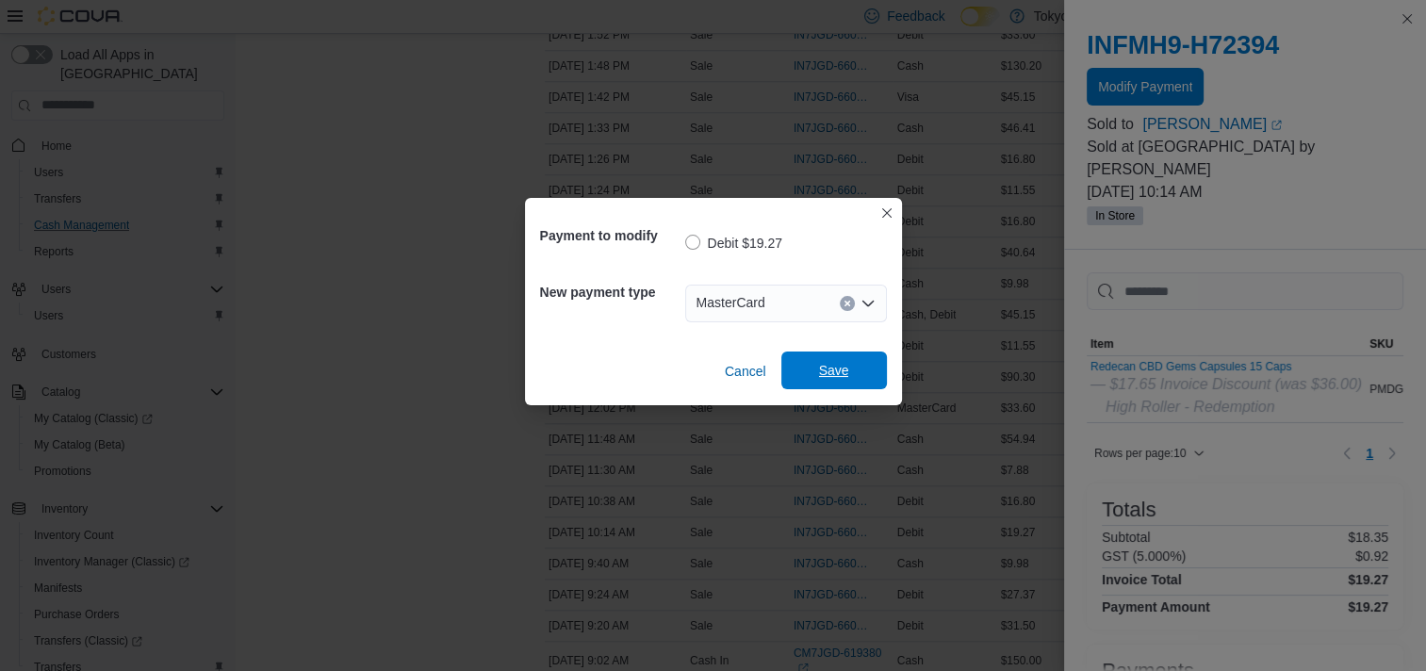
click at [819, 370] on span "Save" at bounding box center [834, 370] width 30 height 19
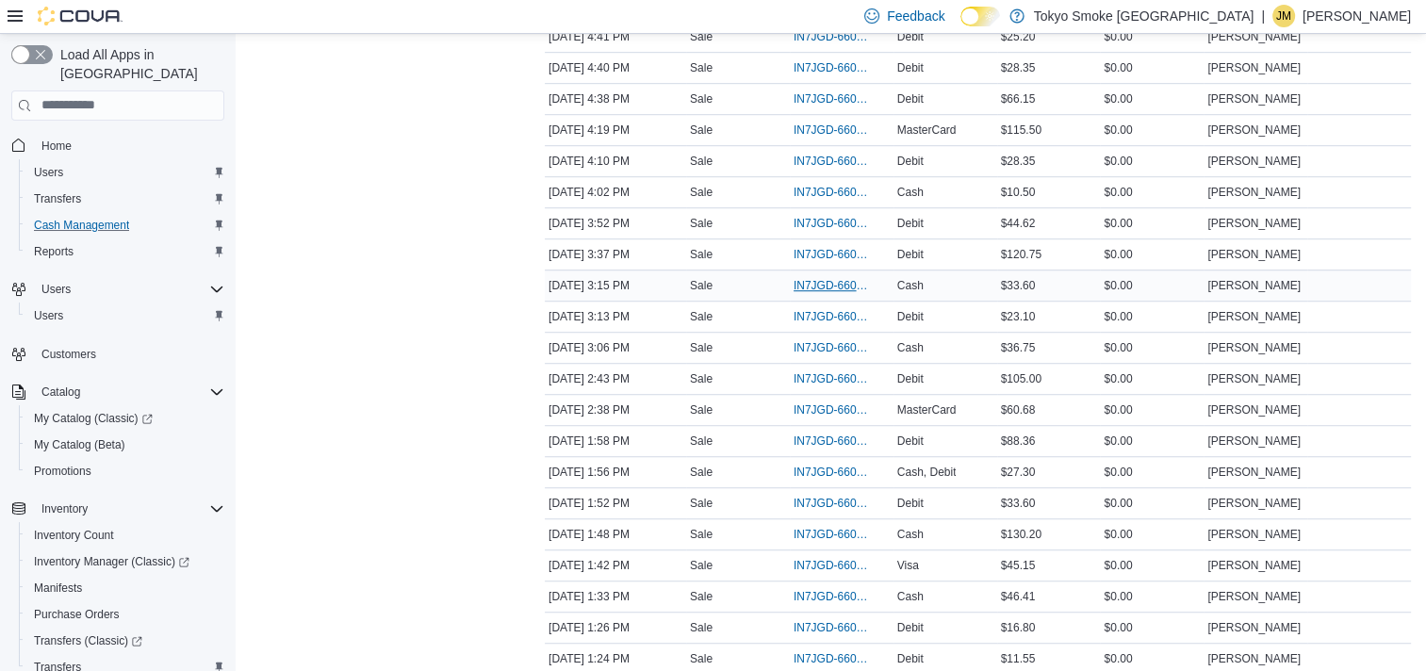
scroll to position [1200, 0]
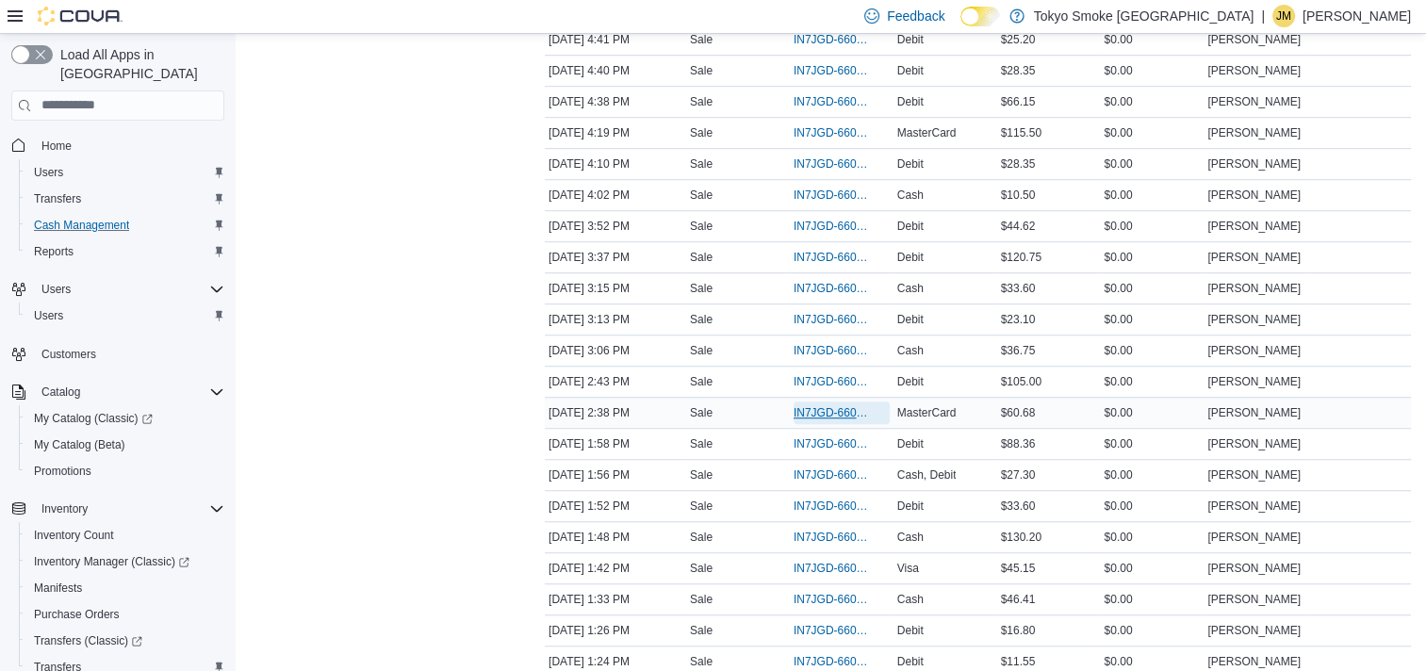
click at [831, 405] on span "IN7JGD-6602642" at bounding box center [832, 412] width 77 height 15
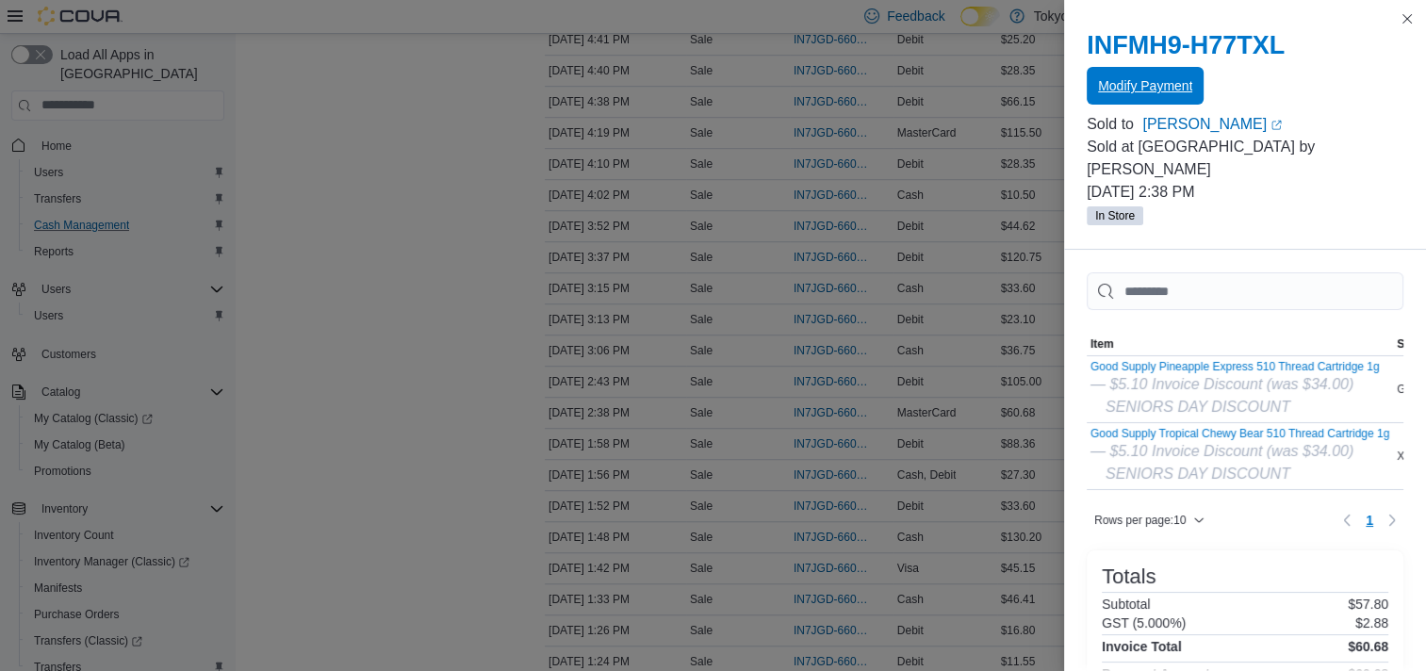
click at [1127, 88] on span "Modify Payment" at bounding box center [1145, 85] width 94 height 19
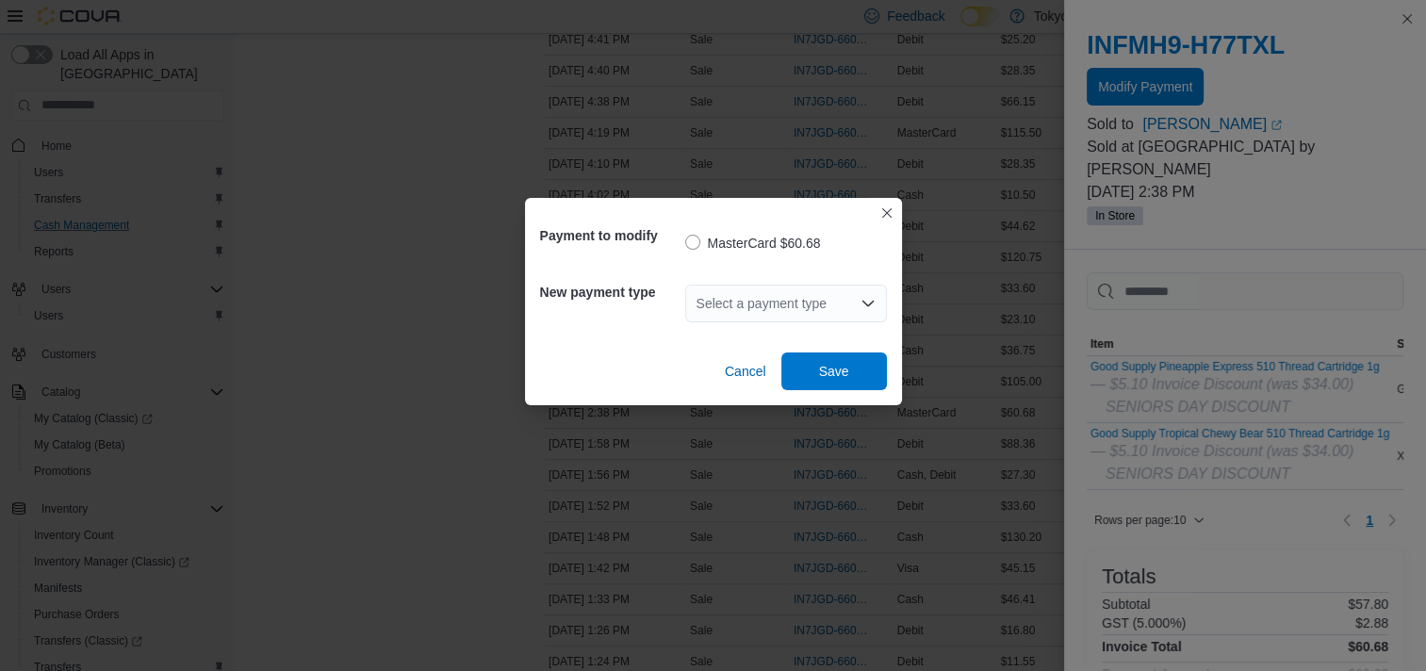
click at [798, 299] on div "Select a payment type" at bounding box center [786, 304] width 202 height 38
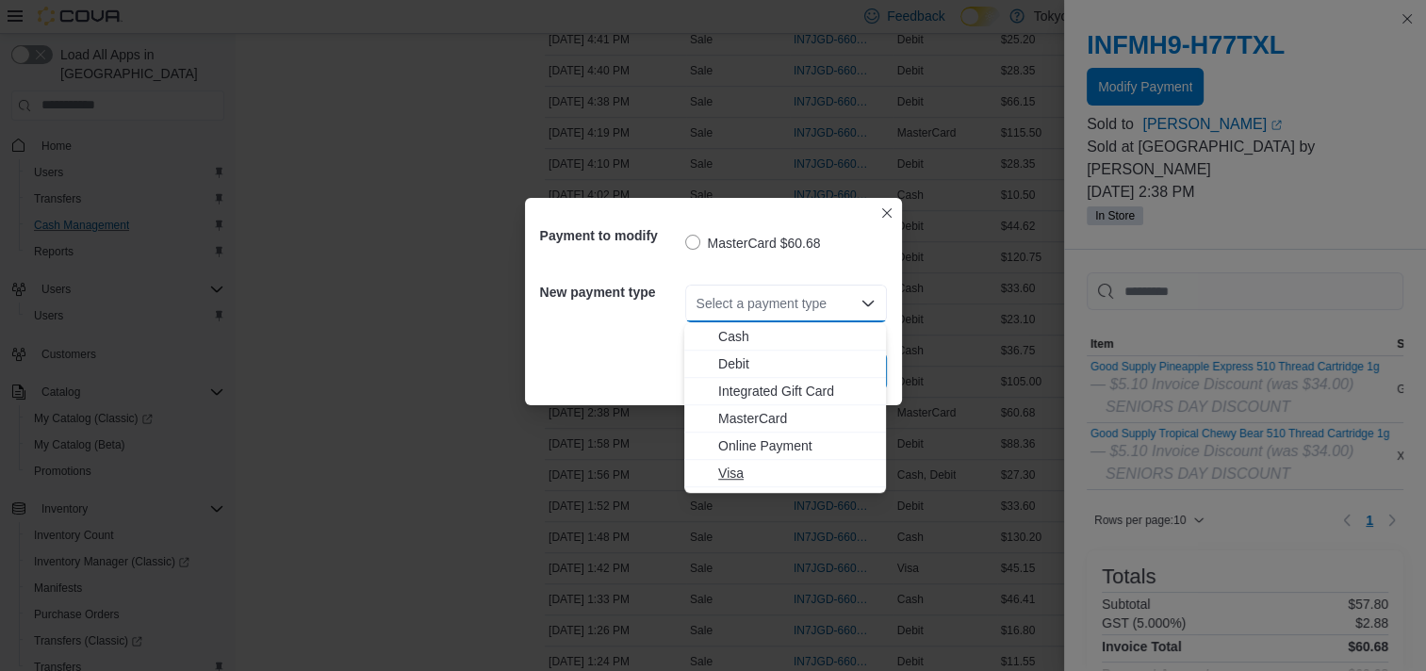
click at [727, 472] on span "Visa" at bounding box center [796, 473] width 156 height 19
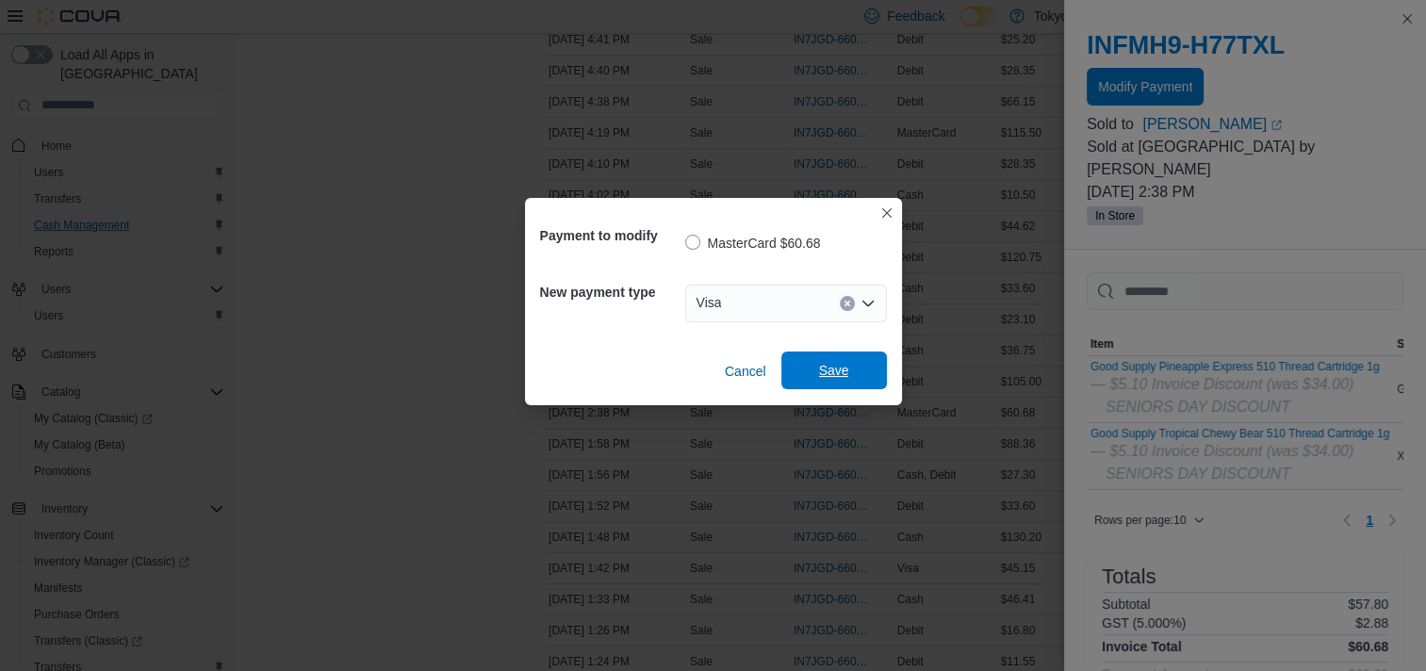
click at [815, 373] on span "Save" at bounding box center [834, 371] width 83 height 38
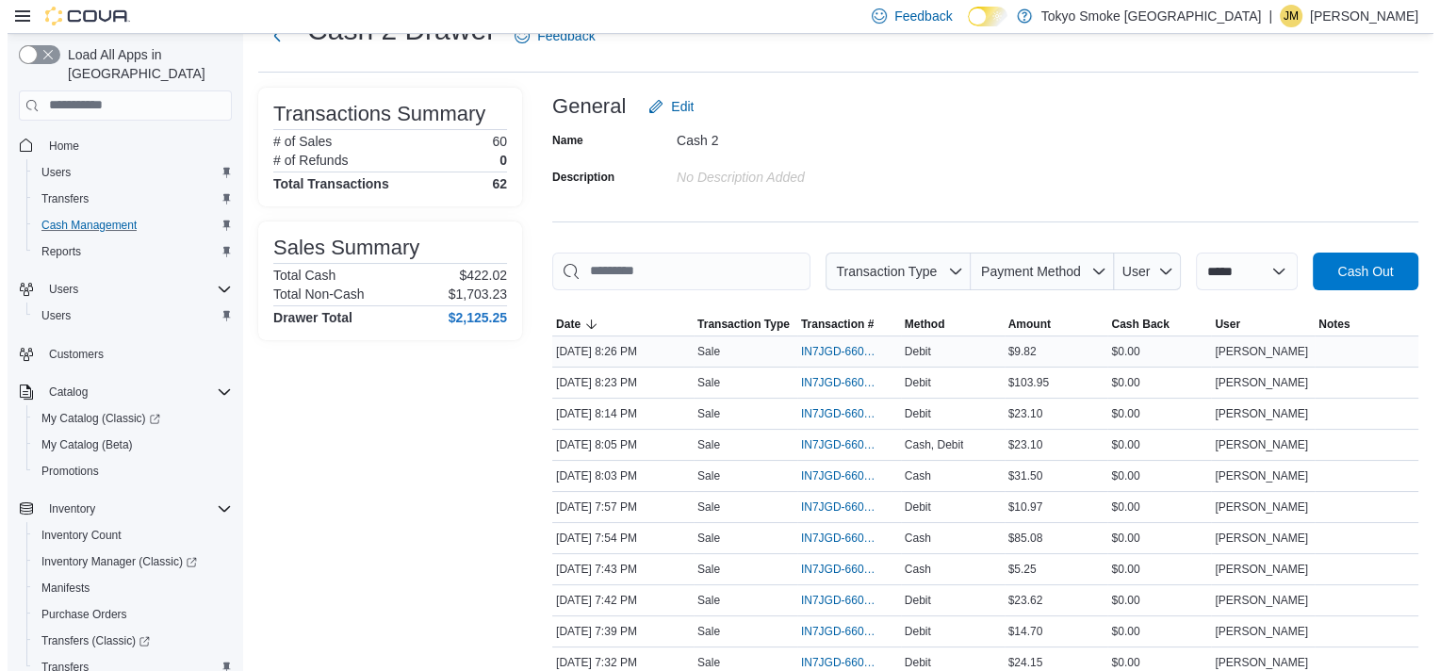
scroll to position [0, 0]
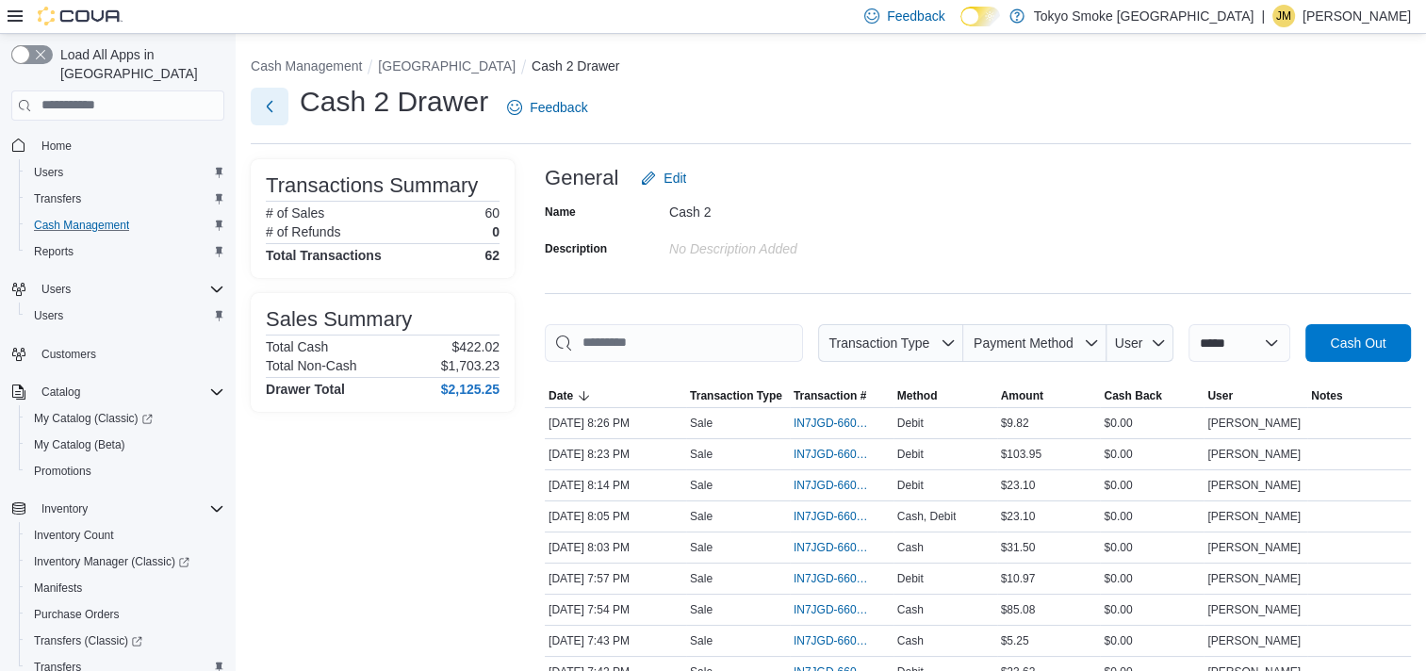
click at [279, 107] on button "Next" at bounding box center [270, 107] width 38 height 38
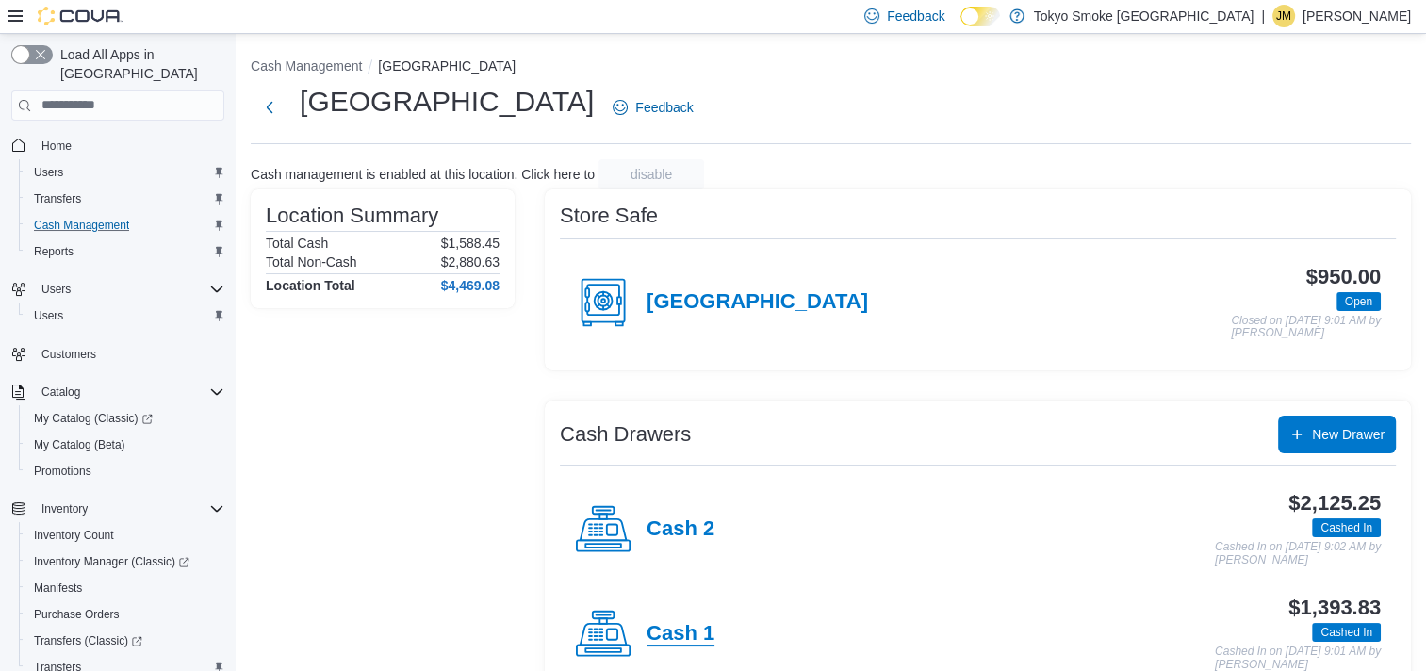
click at [674, 630] on h4 "Cash 1" at bounding box center [681, 634] width 68 height 25
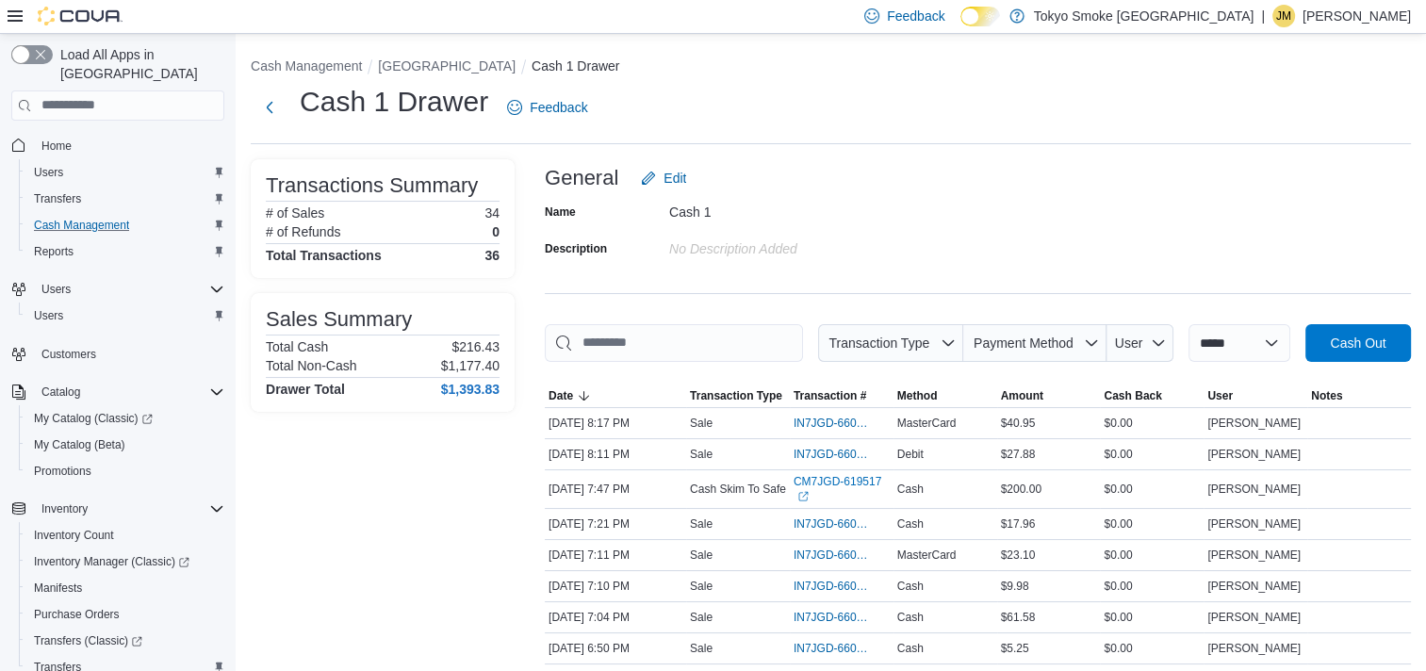
click at [288, 113] on div "Cash 1 Drawer Feedback" at bounding box center [423, 107] width 345 height 49
click at [253, 113] on button "Next" at bounding box center [270, 107] width 38 height 38
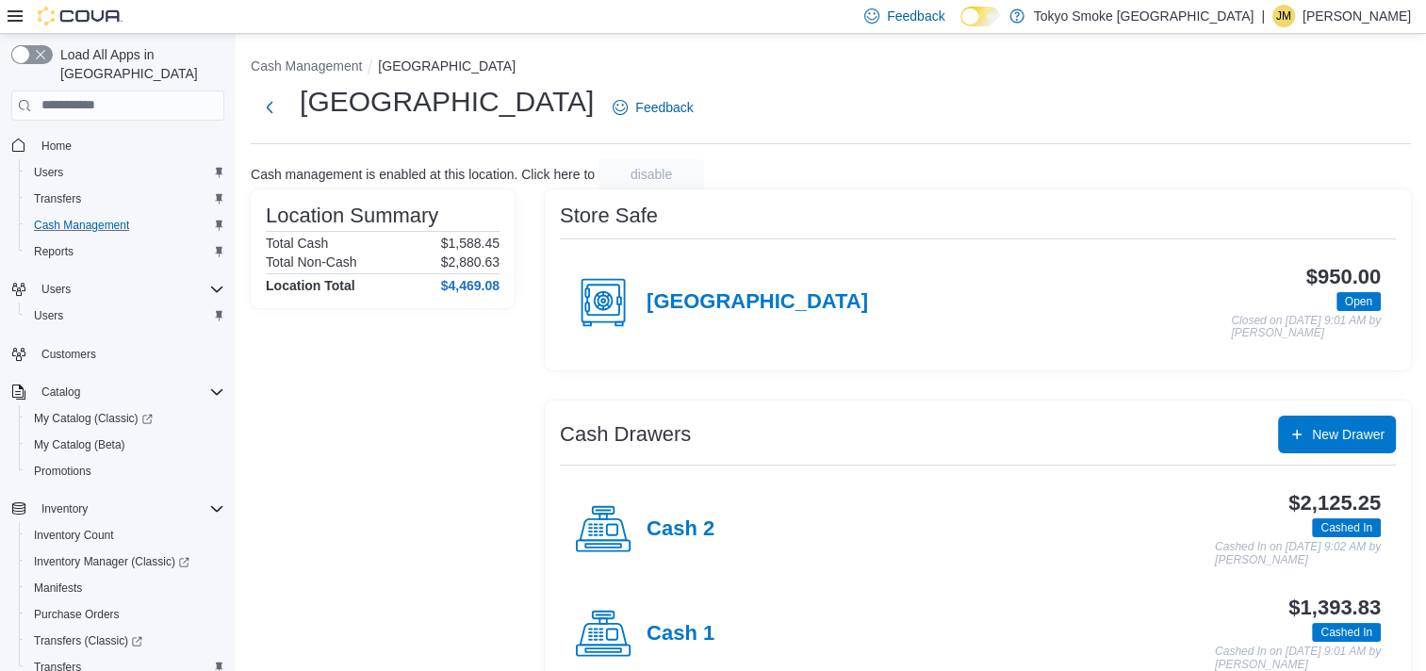
click at [706, 626] on h4 "Cash 1" at bounding box center [681, 634] width 68 height 25
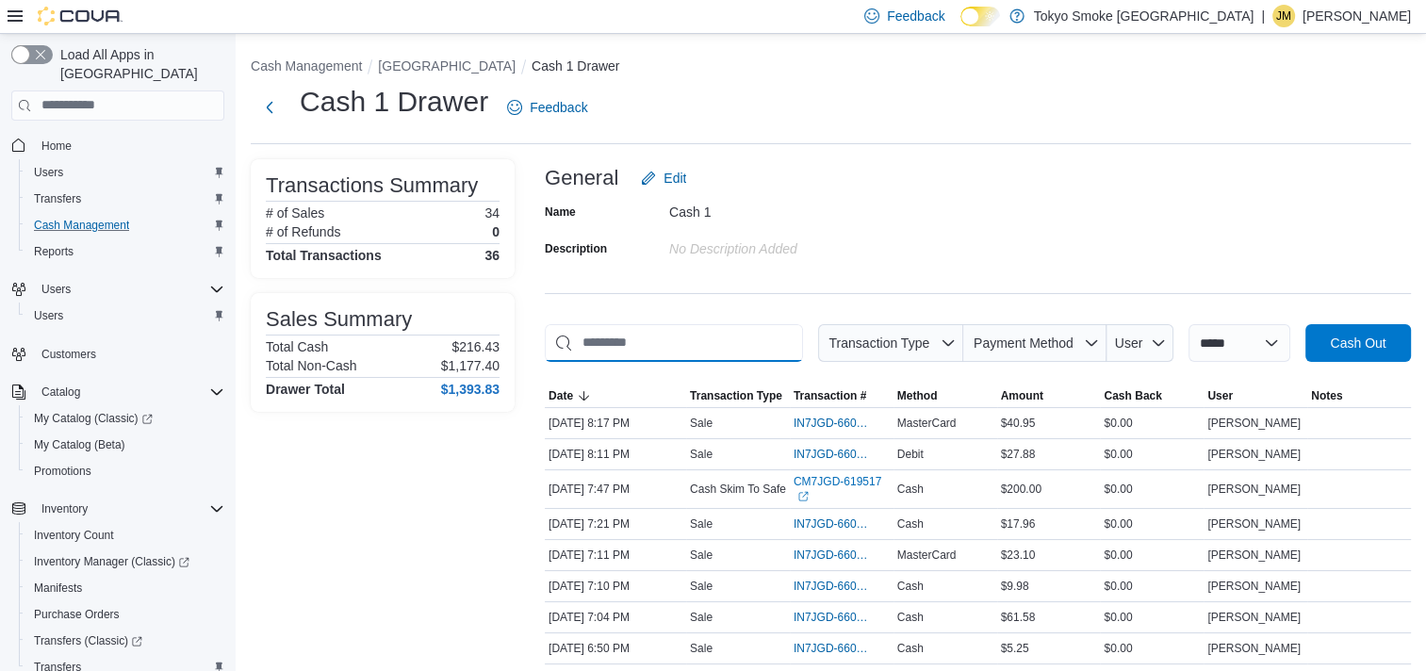
click at [638, 337] on input "This is a search bar. As you type, the results lower in the page will automatic…" at bounding box center [674, 343] width 258 height 38
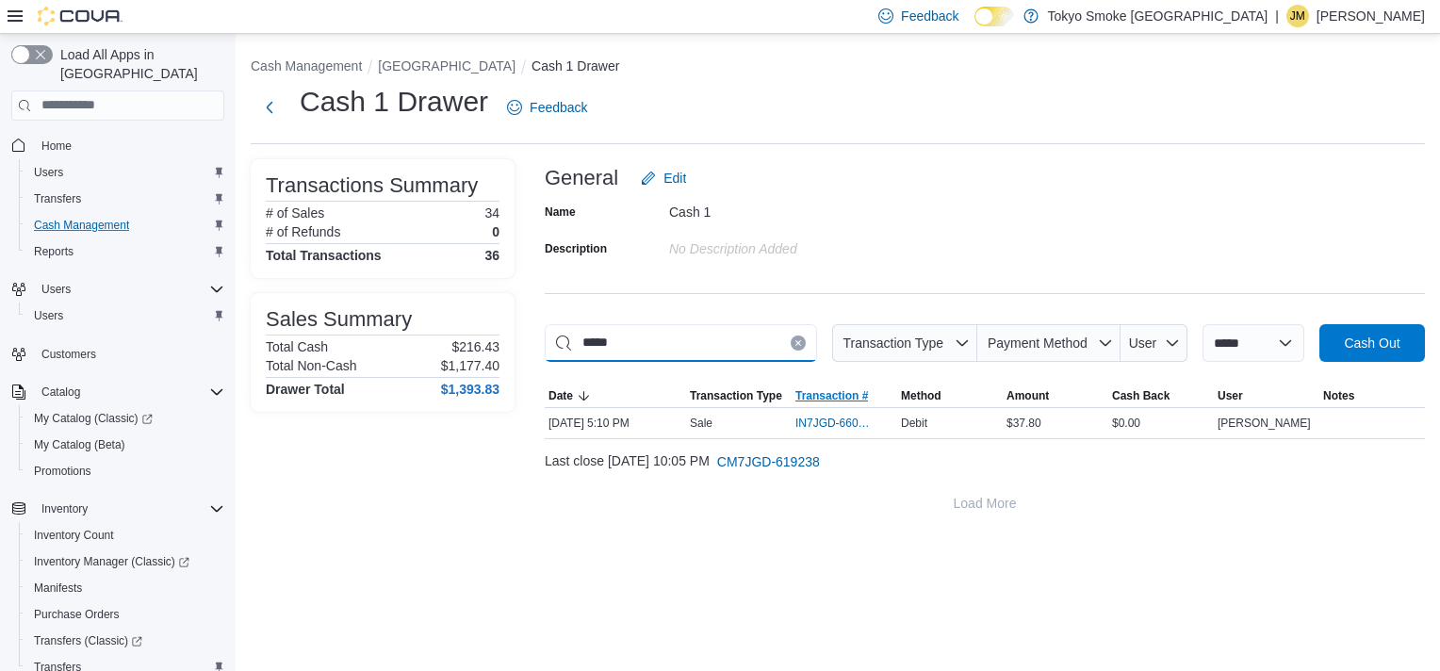
type input "*****"
click at [811, 388] on span "Transaction #" at bounding box center [832, 395] width 73 height 15
click at [818, 419] on span "IN7JGD-6603650" at bounding box center [835, 423] width 79 height 15
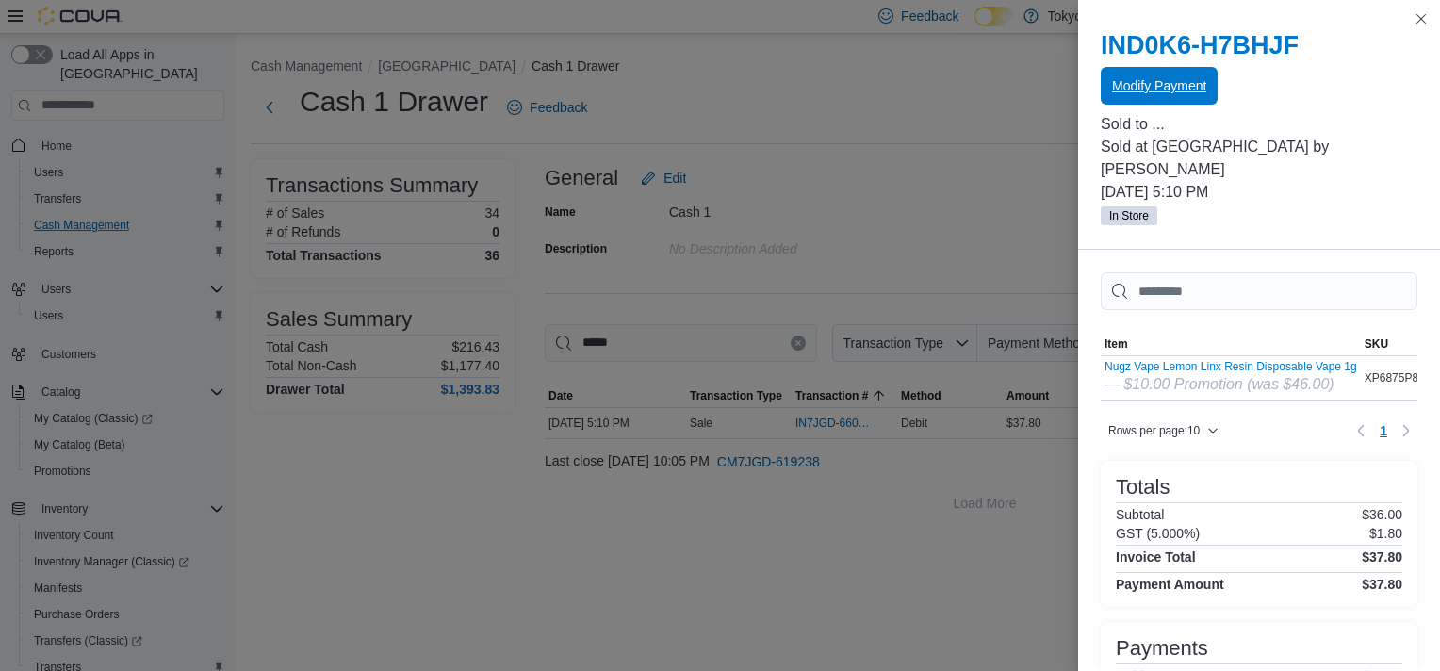
click at [1174, 95] on span "Modify Payment" at bounding box center [1159, 86] width 94 height 38
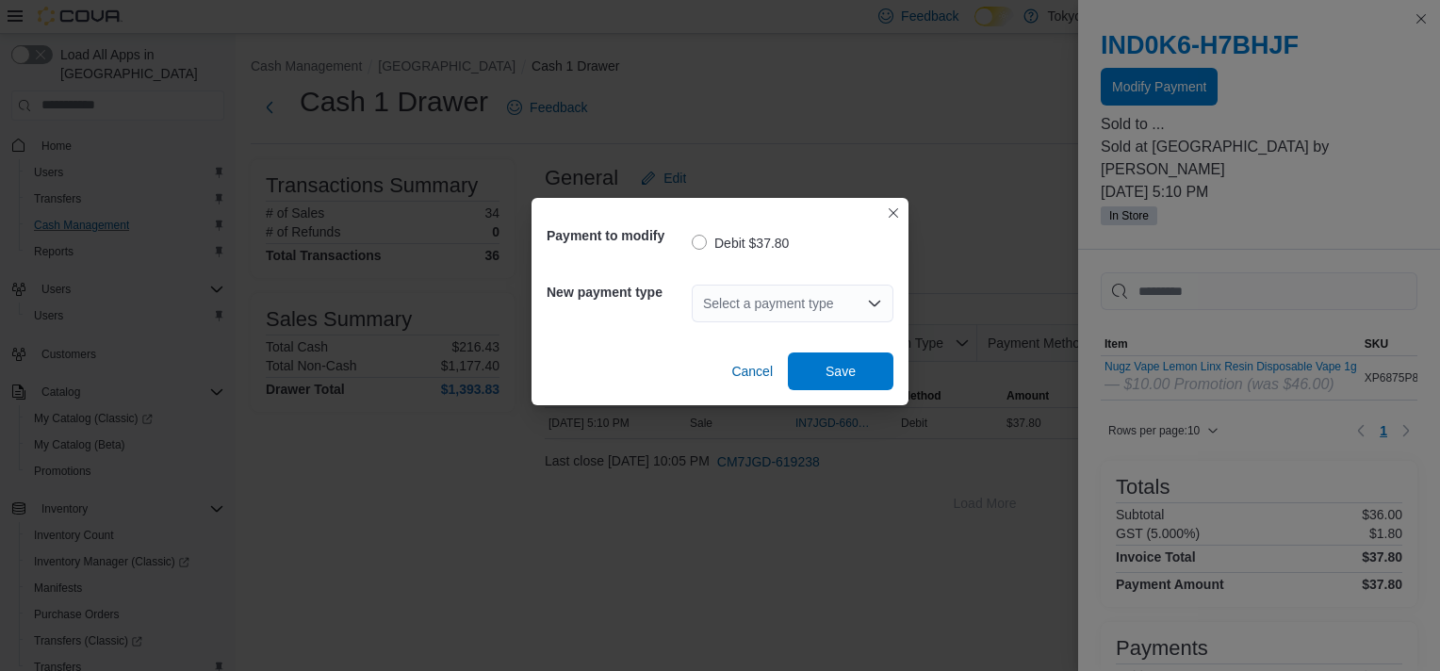
click at [736, 296] on div "Select a payment type" at bounding box center [793, 304] width 202 height 38
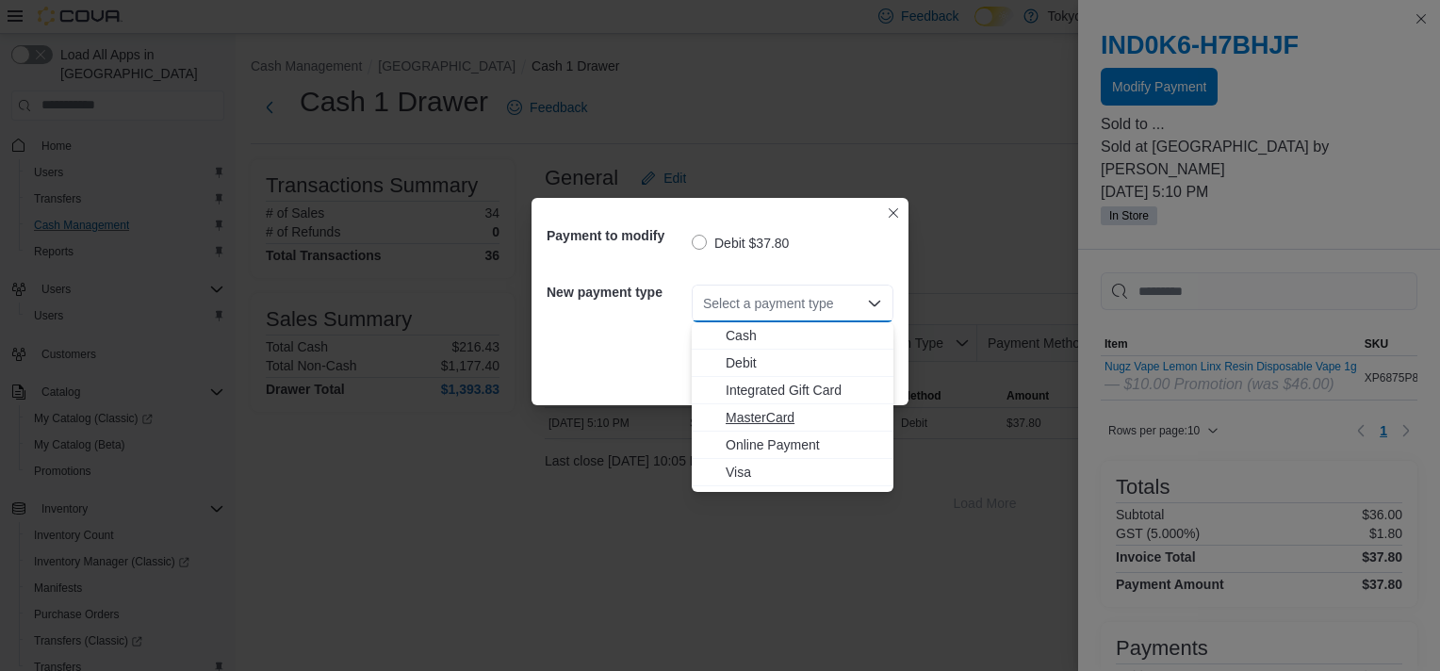
click at [744, 411] on span "MasterCard" at bounding box center [804, 417] width 156 height 19
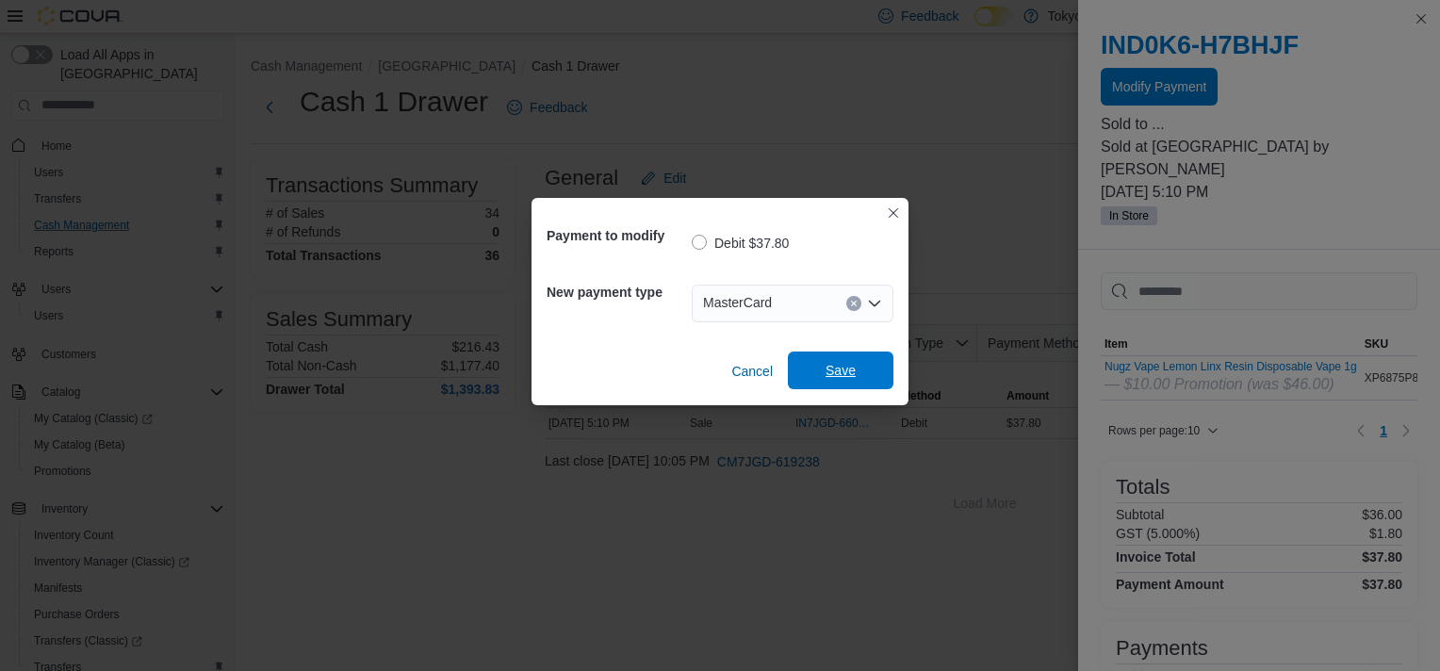
click at [815, 354] on span "Save" at bounding box center [840, 371] width 83 height 38
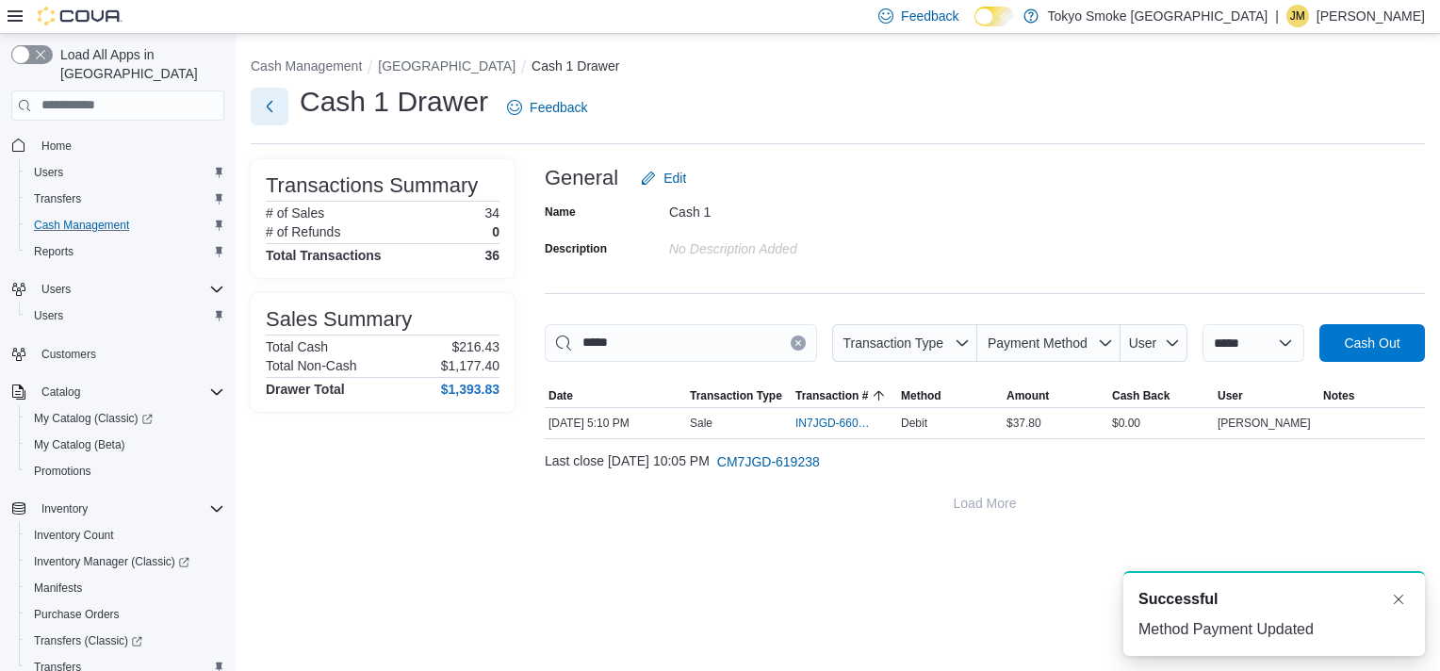
click at [261, 104] on button "Next" at bounding box center [270, 107] width 38 height 38
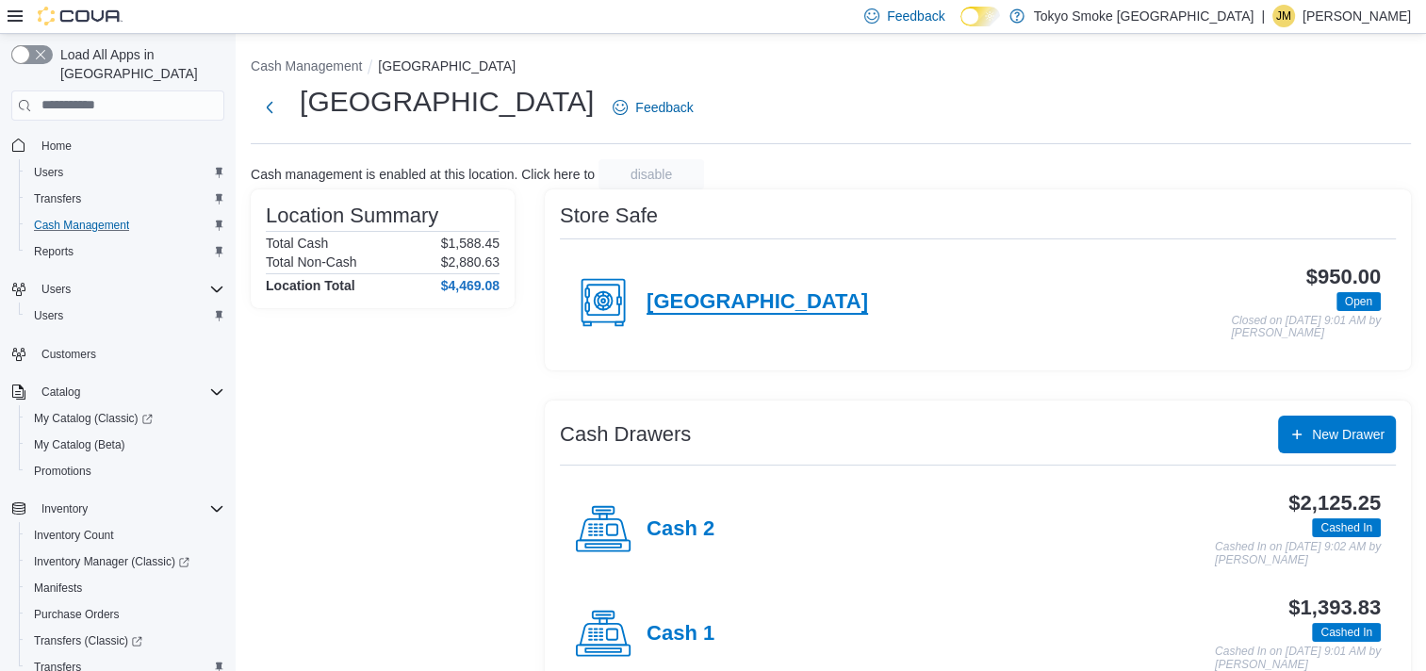
click at [715, 308] on h4 "Portage La Prairie" at bounding box center [758, 302] width 222 height 25
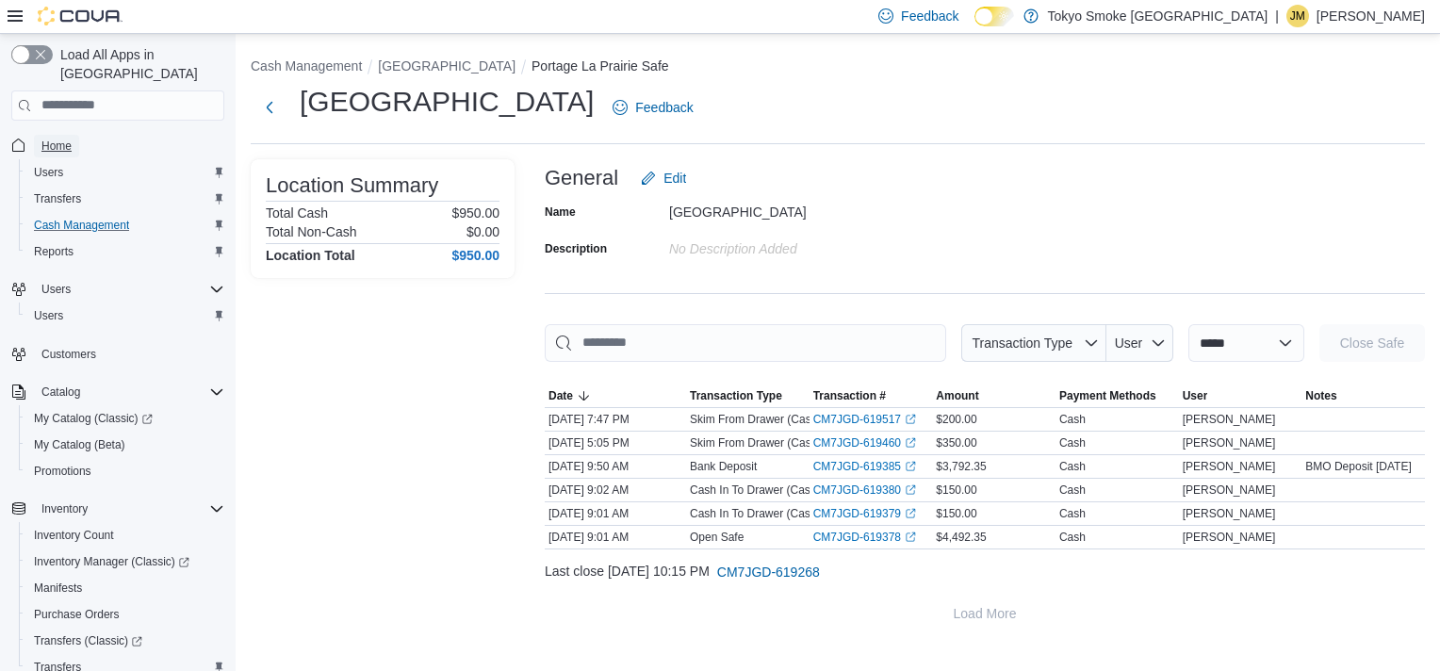
click at [58, 139] on span "Home" at bounding box center [56, 146] width 30 height 15
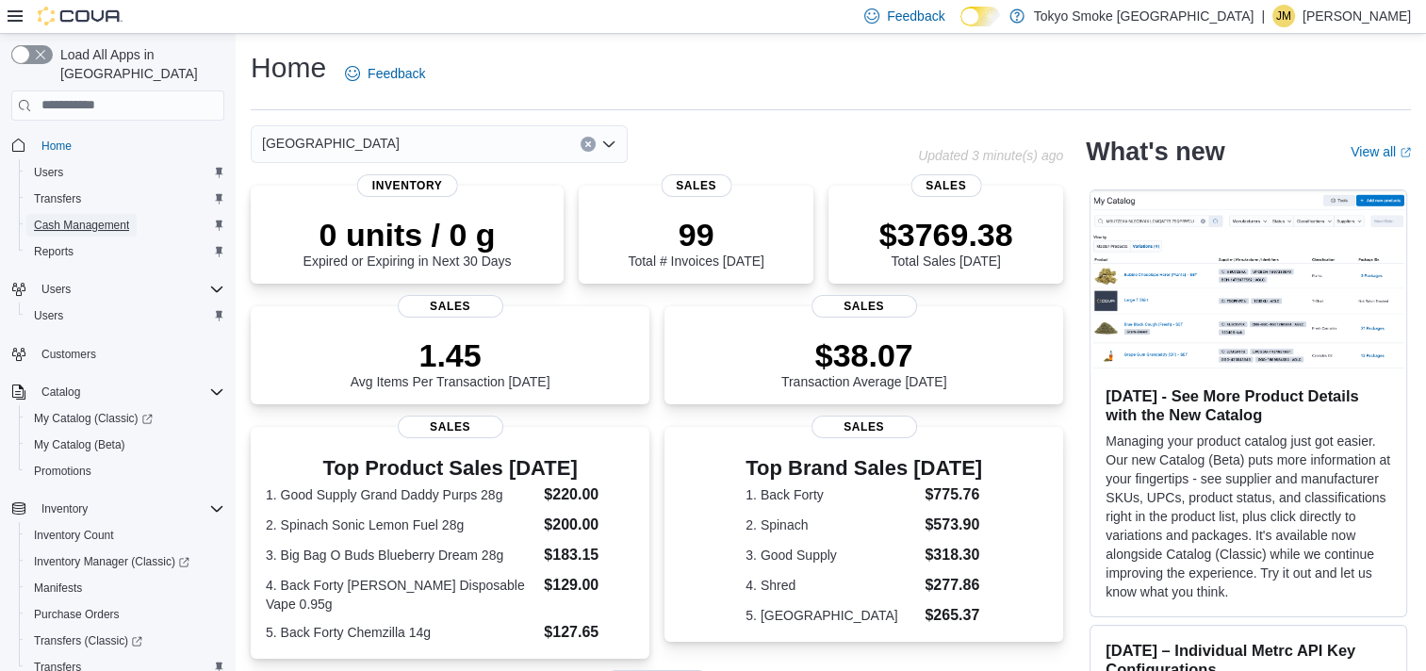
click at [103, 218] on span "Cash Management" at bounding box center [81, 225] width 95 height 15
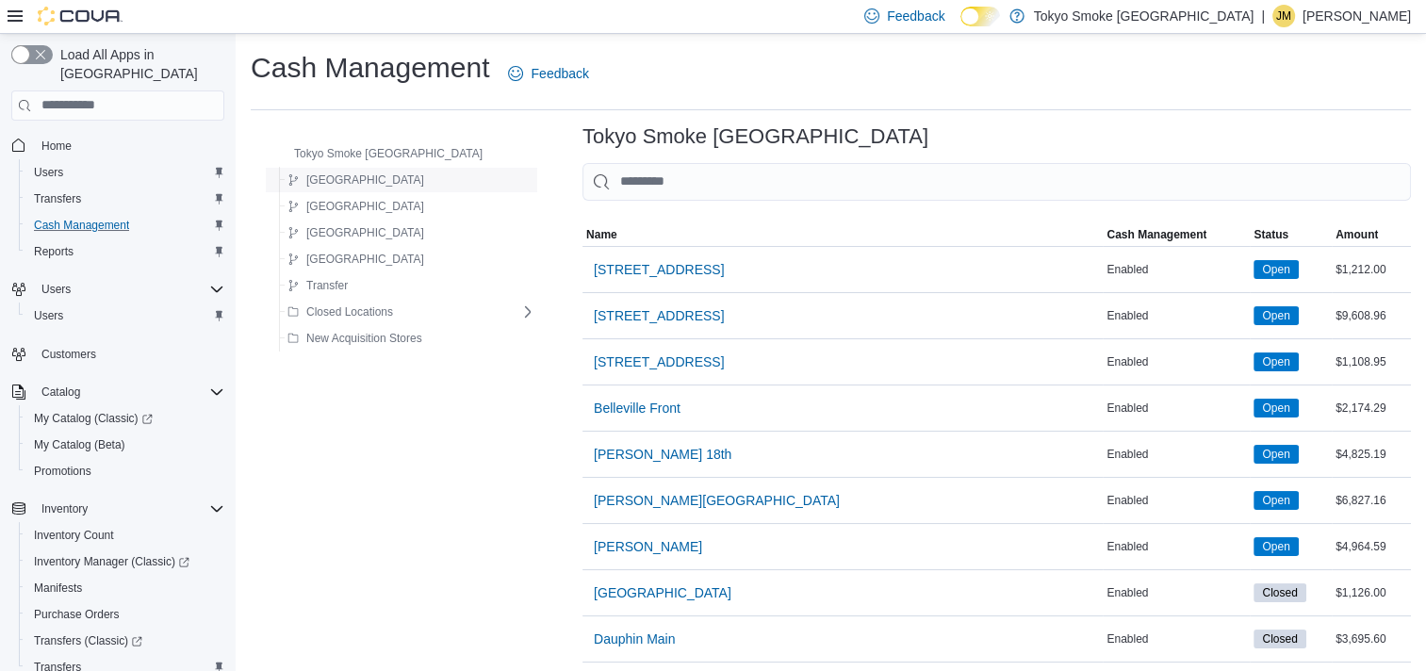
click at [337, 173] on span "Manitoba" at bounding box center [365, 180] width 118 height 15
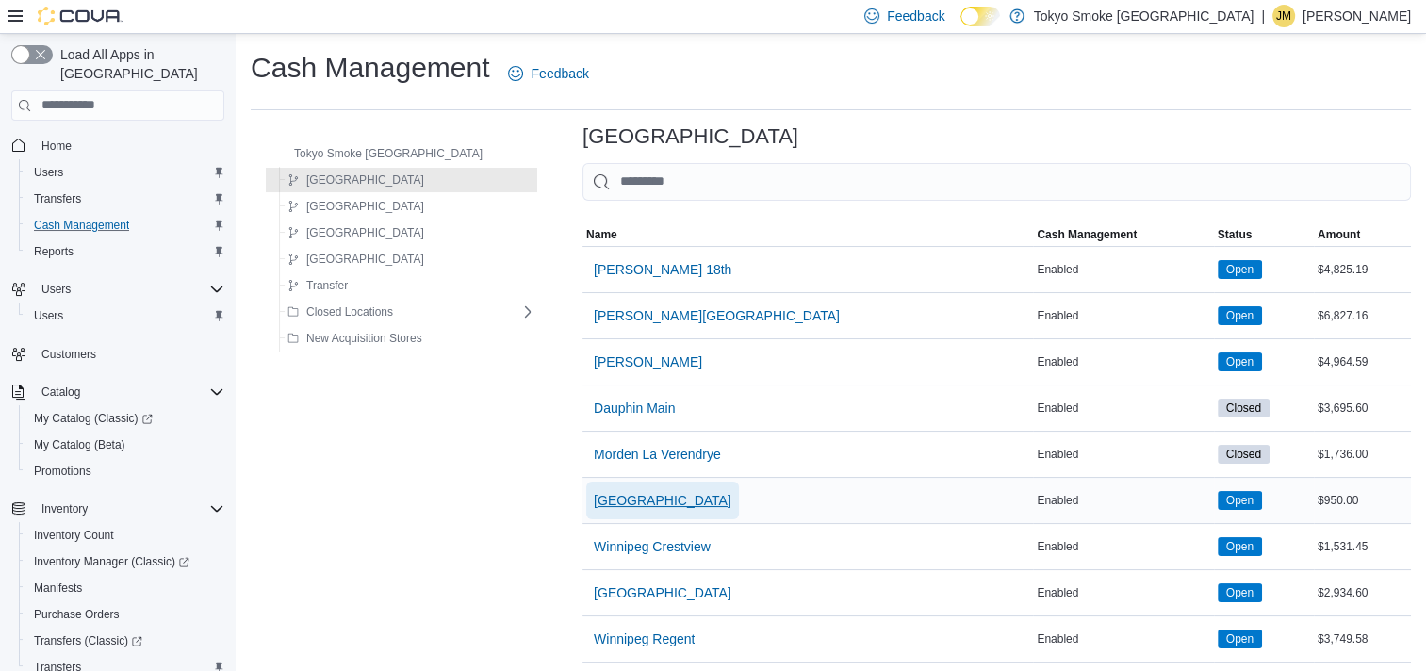
click at [645, 493] on span "Portage La Prairie" at bounding box center [663, 500] width 138 height 19
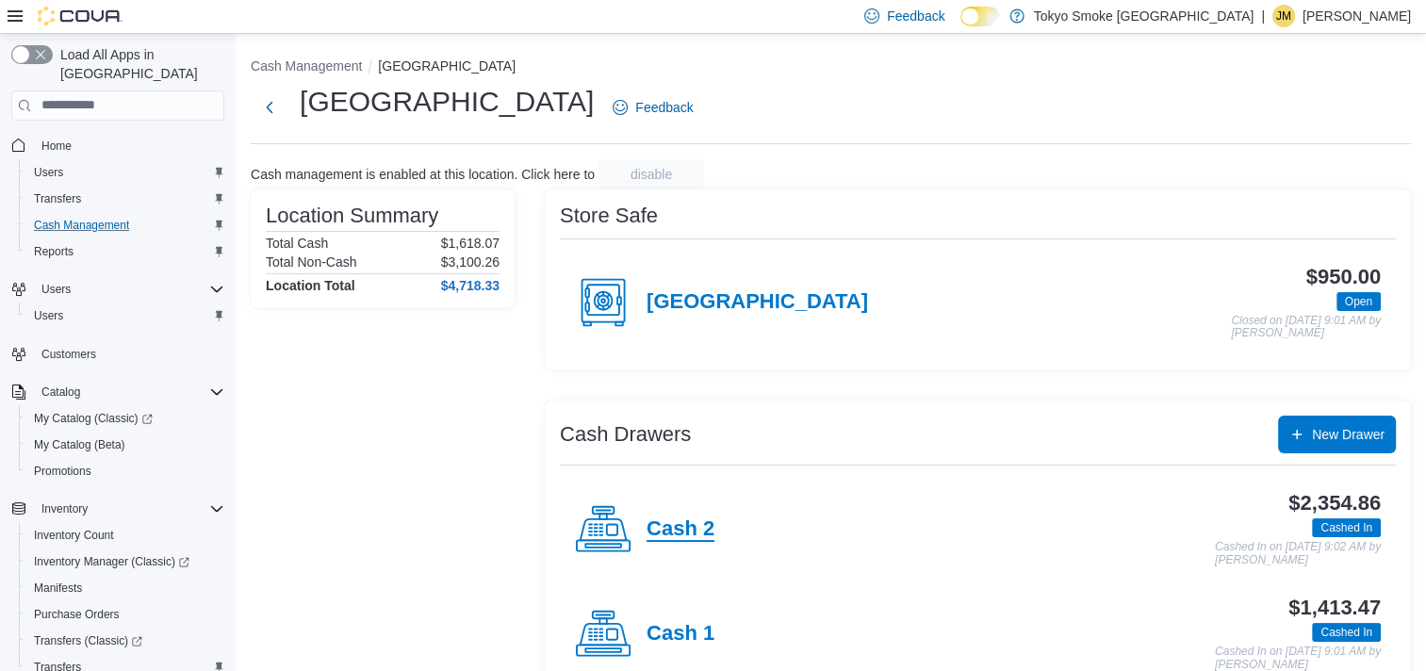
click at [685, 532] on h4 "Cash 2" at bounding box center [681, 530] width 68 height 25
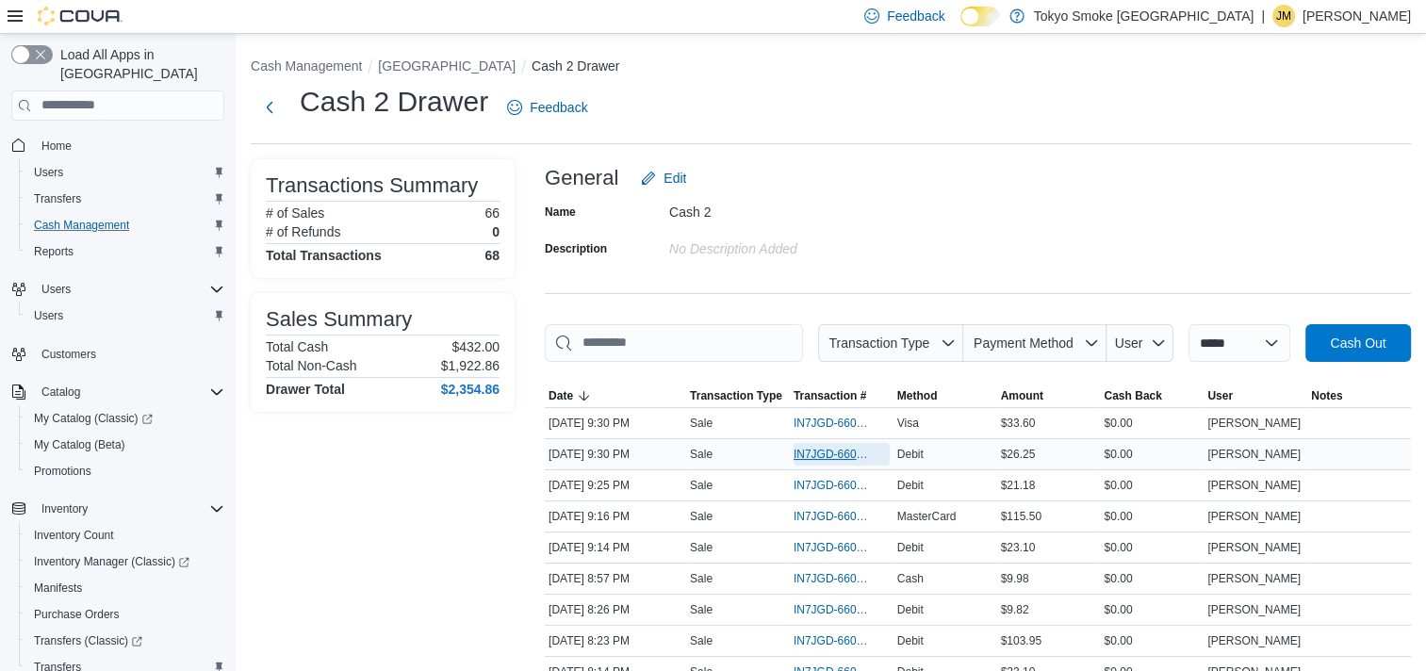
click at [826, 453] on span "IN7JGD-6605160" at bounding box center [832, 454] width 77 height 15
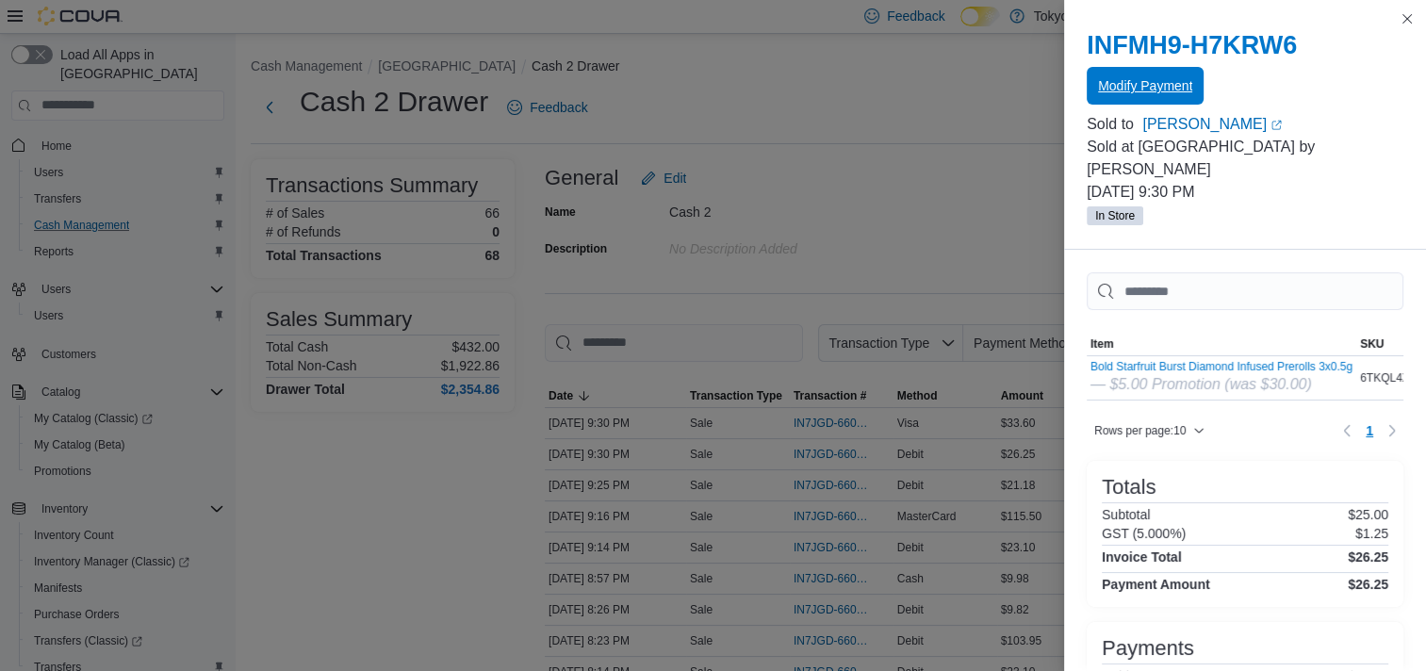
click at [1140, 88] on span "Modify Payment" at bounding box center [1145, 85] width 94 height 19
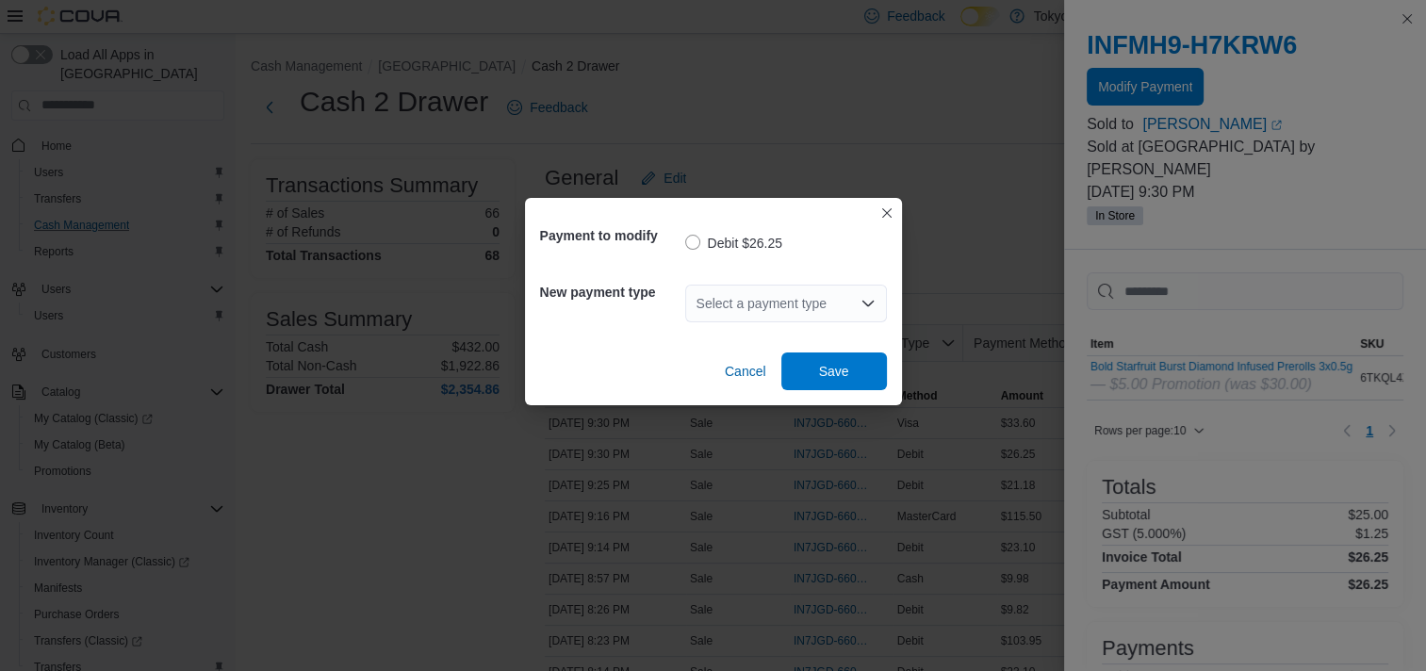
click at [744, 303] on div "Select a payment type" at bounding box center [786, 304] width 202 height 38
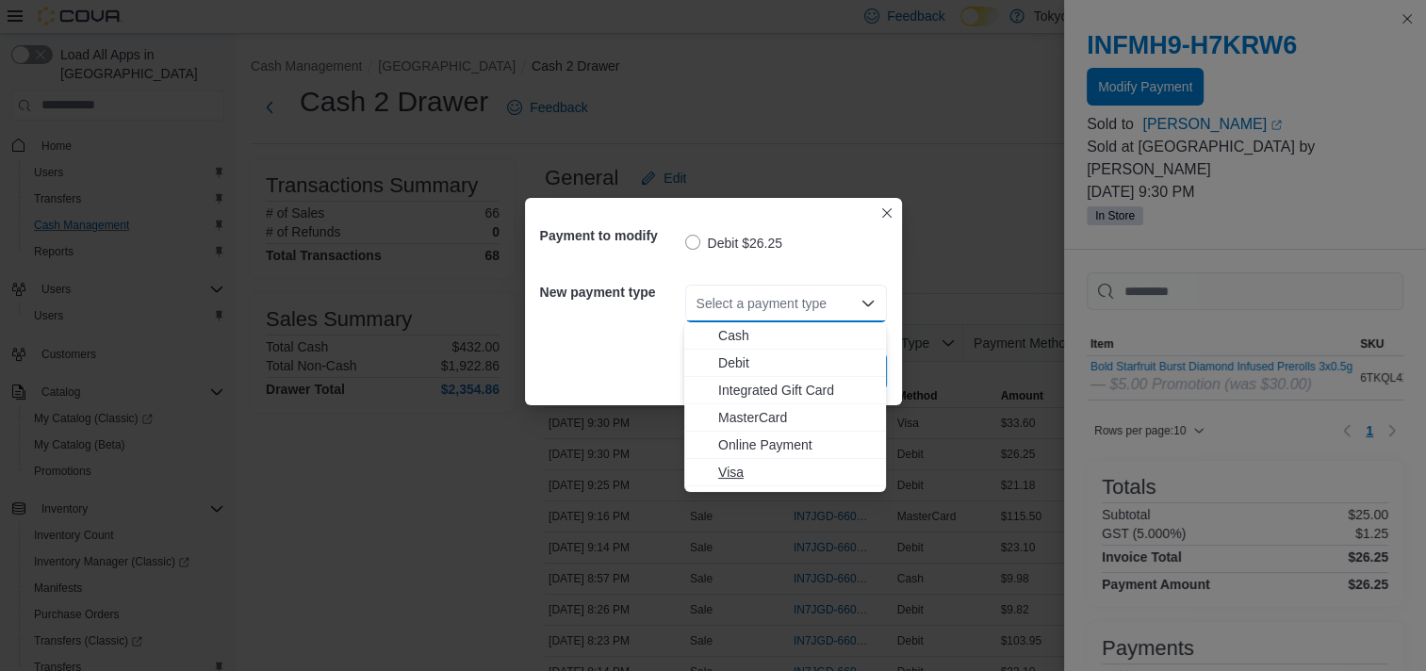
click at [730, 478] on span "Visa" at bounding box center [796, 472] width 156 height 19
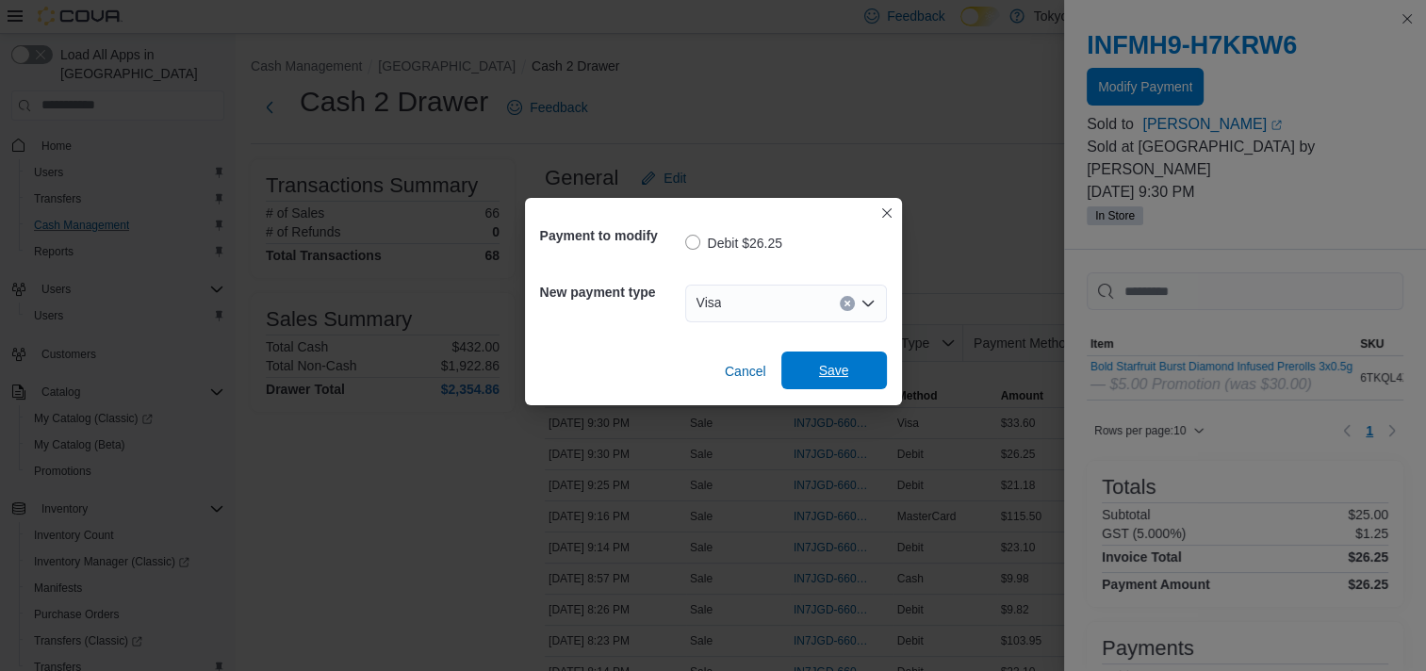
click at [816, 366] on span "Save" at bounding box center [834, 371] width 83 height 38
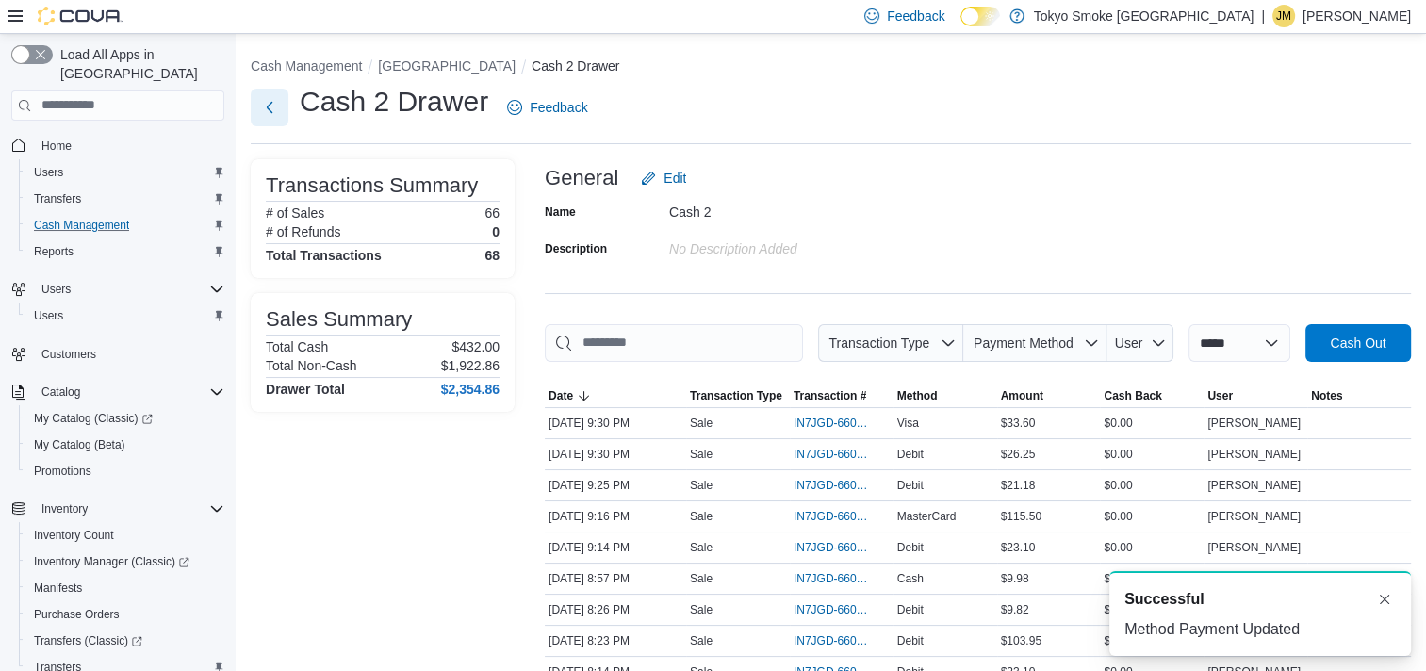
click at [264, 106] on button "Next" at bounding box center [270, 108] width 38 height 38
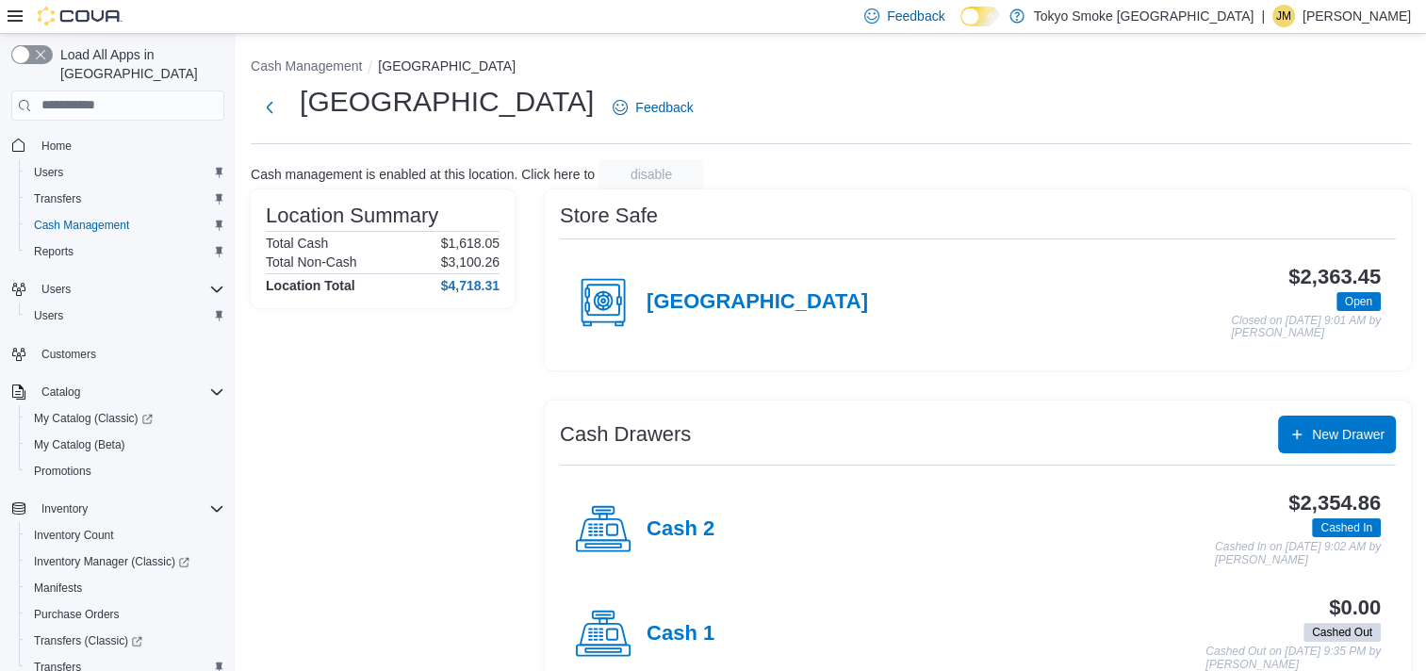
click at [1333, 7] on p "[PERSON_NAME]" at bounding box center [1357, 16] width 108 height 23
click at [1296, 189] on button "Sign Out" at bounding box center [1316, 179] width 173 height 30
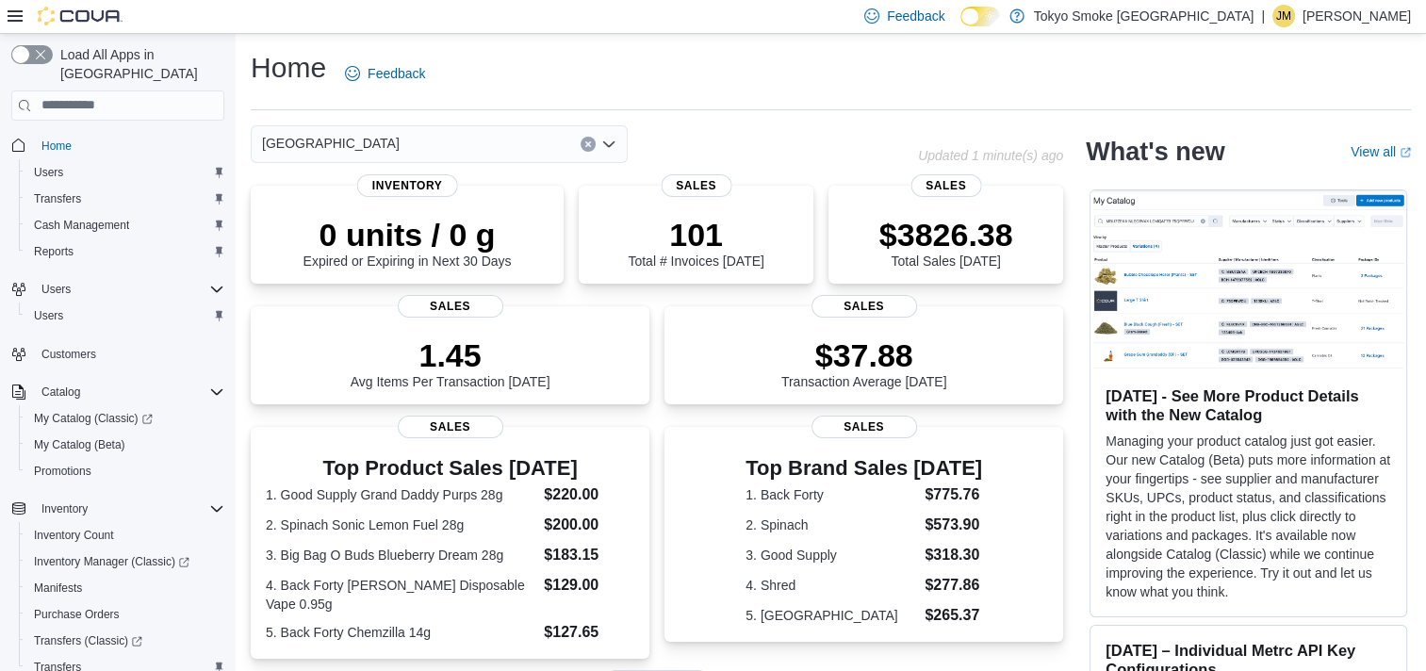
click at [1353, 25] on p "James Mussellam" at bounding box center [1357, 16] width 108 height 23
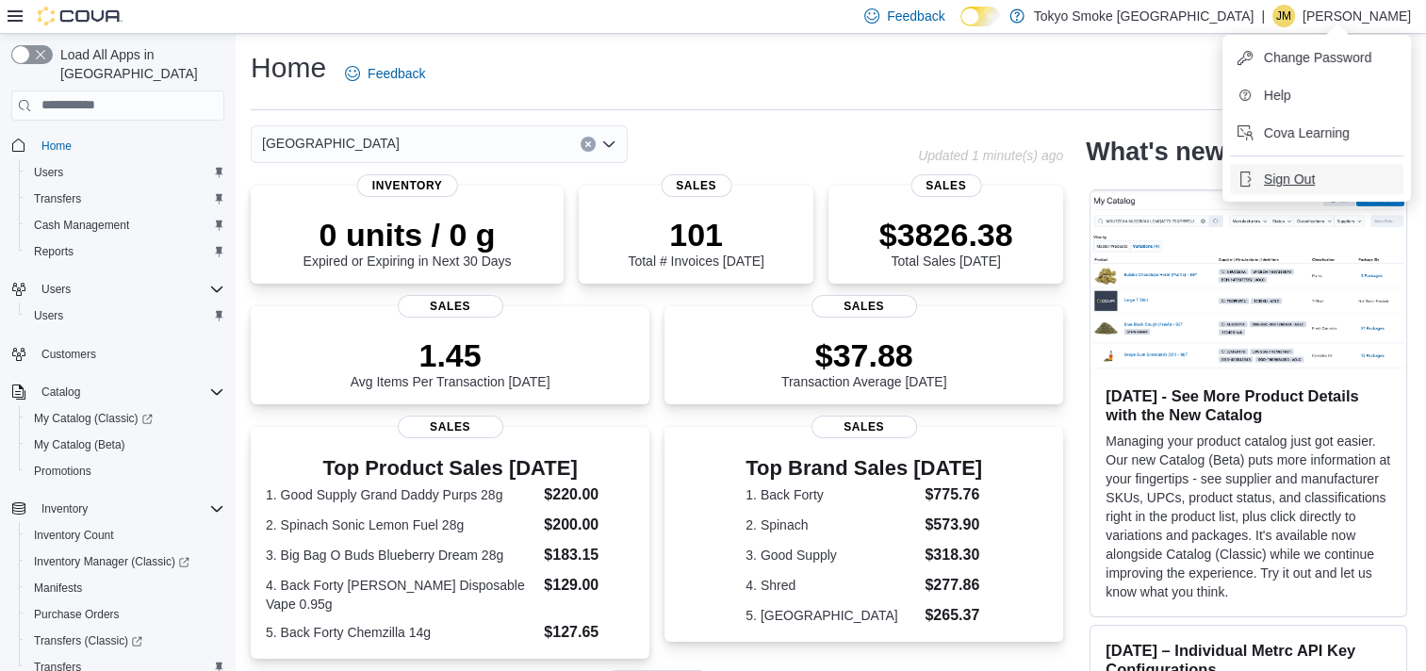
click at [1302, 181] on span "Sign Out" at bounding box center [1289, 179] width 51 height 19
